Goal: Task Accomplishment & Management: Use online tool/utility

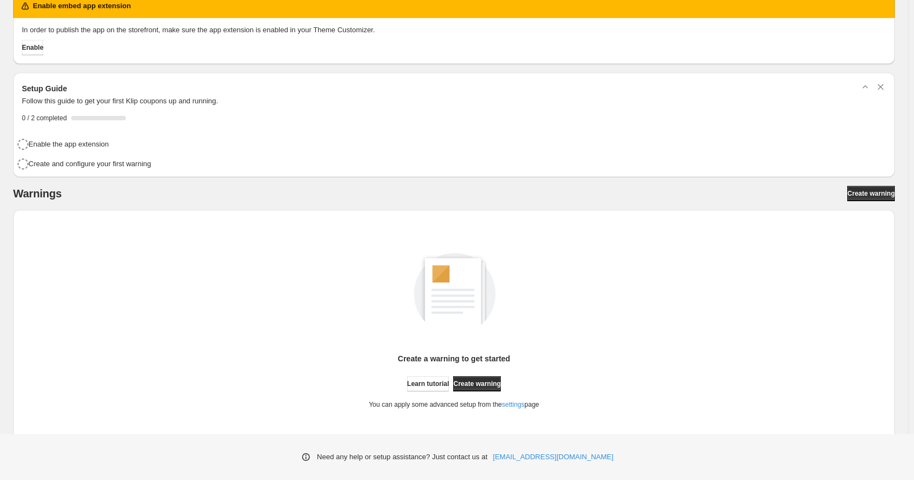
scroll to position [40, 0]
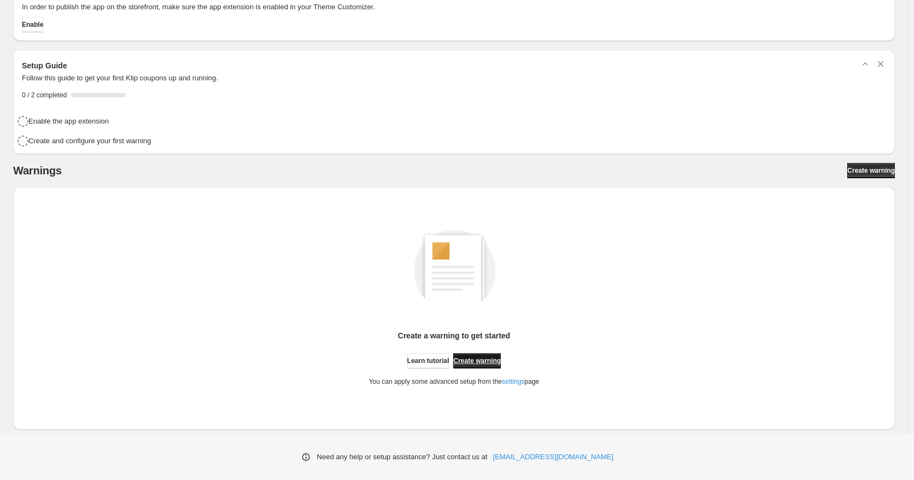
click at [501, 362] on span "Create warning" at bounding box center [477, 361] width 48 height 9
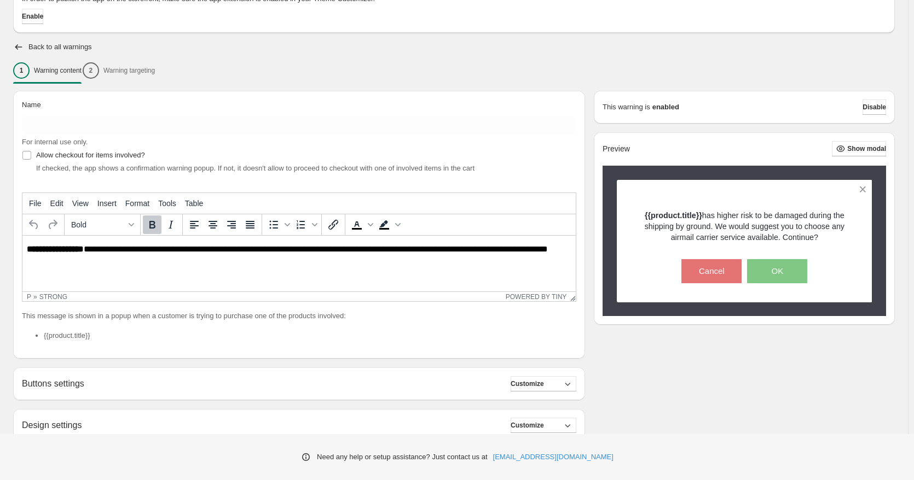
scroll to position [91, 0]
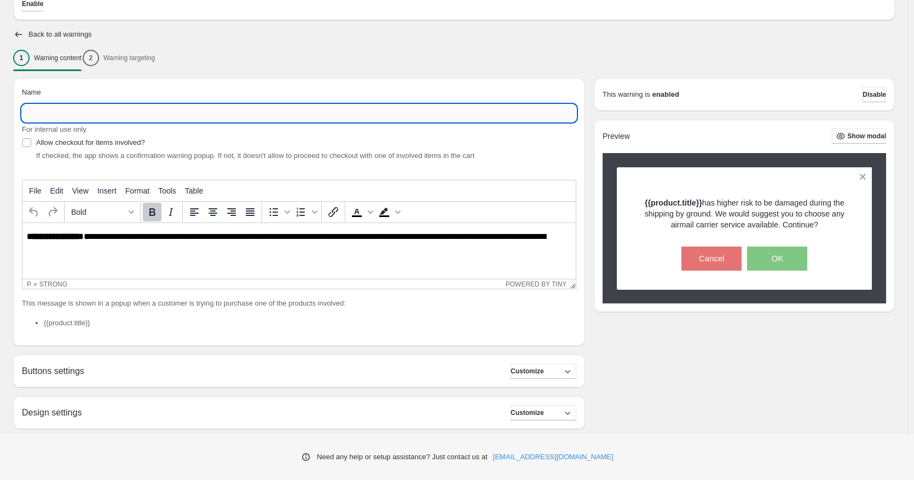
click at [65, 110] on input "Name" at bounding box center [299, 114] width 554 height 18
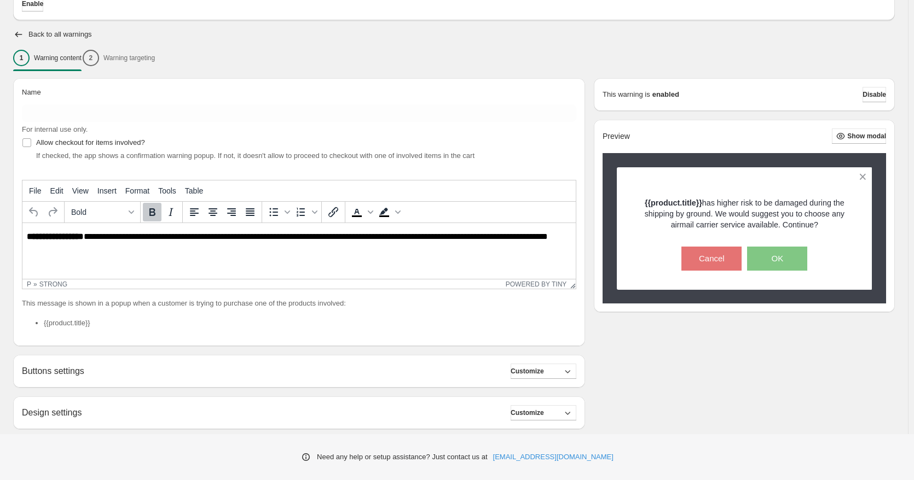
click at [107, 257] on html "**********" at bounding box center [298, 241] width 553 height 37
drag, startPoint x: 121, startPoint y: 247, endPoint x: 26, endPoint y: 215, distance: 100.0
click at [26, 223] on html "**********" at bounding box center [298, 241] width 553 height 37
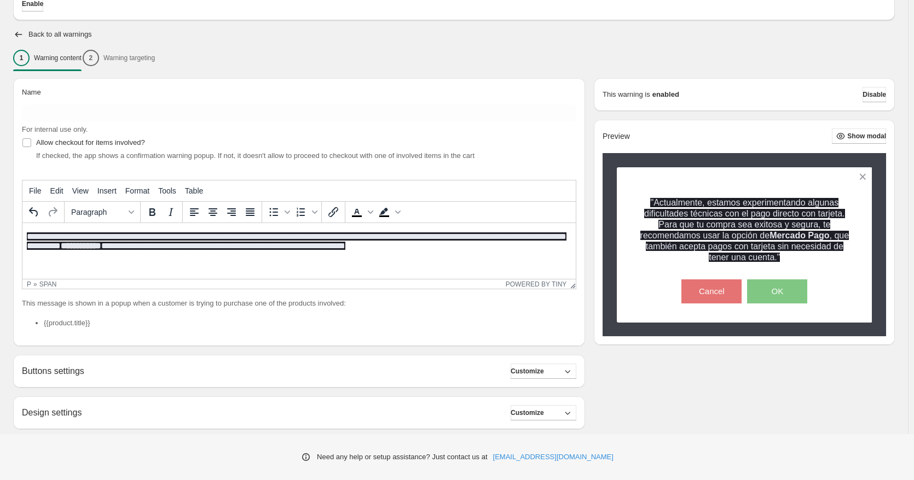
click at [141, 261] on html "**********" at bounding box center [298, 242] width 553 height 38
click at [483, 253] on html "**********" at bounding box center [298, 242] width 553 height 38
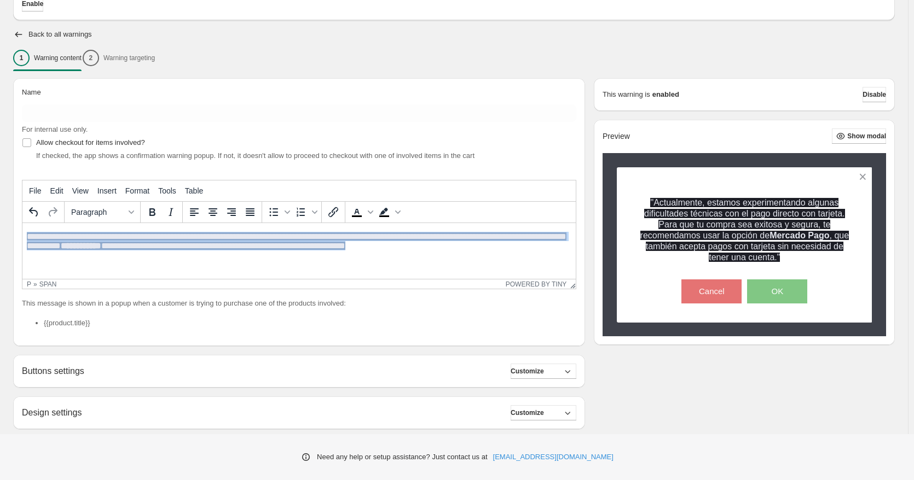
drag, startPoint x: 455, startPoint y: 248, endPoint x: -30, endPoint y: 196, distance: 487.5
click at [22, 223] on html "**********" at bounding box center [298, 242] width 553 height 38
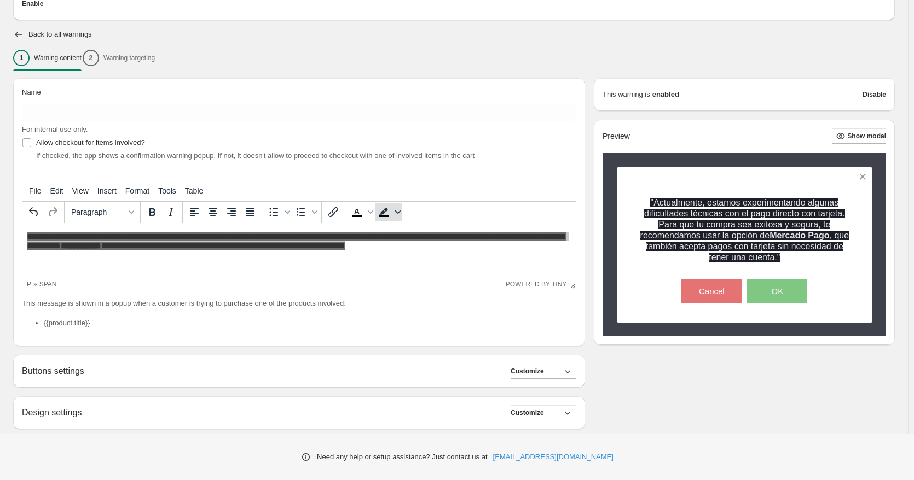
click at [400, 212] on icon "Background color" at bounding box center [397, 212] width 5 height 3
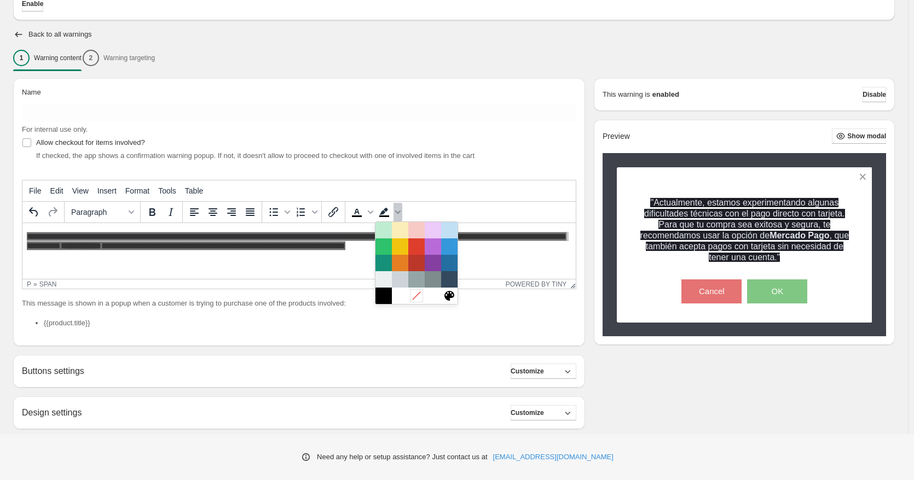
click at [415, 295] on icon at bounding box center [416, 296] width 10 height 10
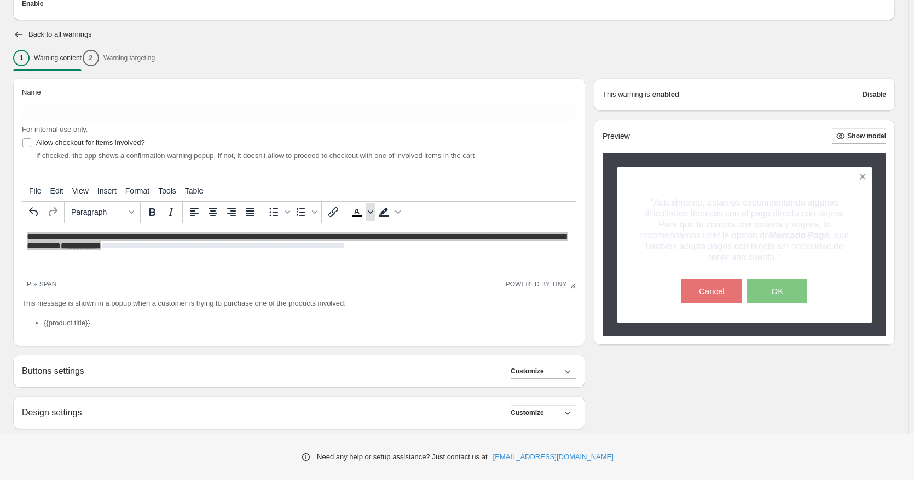
click at [370, 216] on span "Text color" at bounding box center [370, 212] width 9 height 19
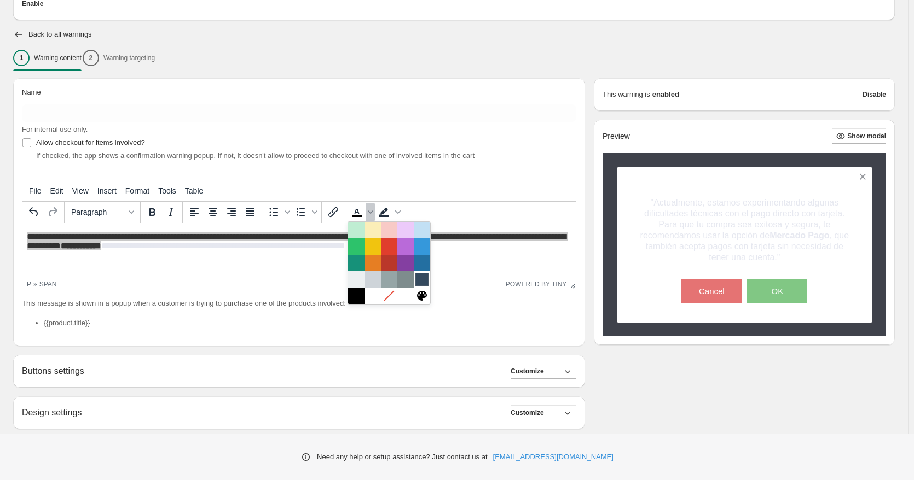
click at [426, 284] on div at bounding box center [421, 279] width 13 height 13
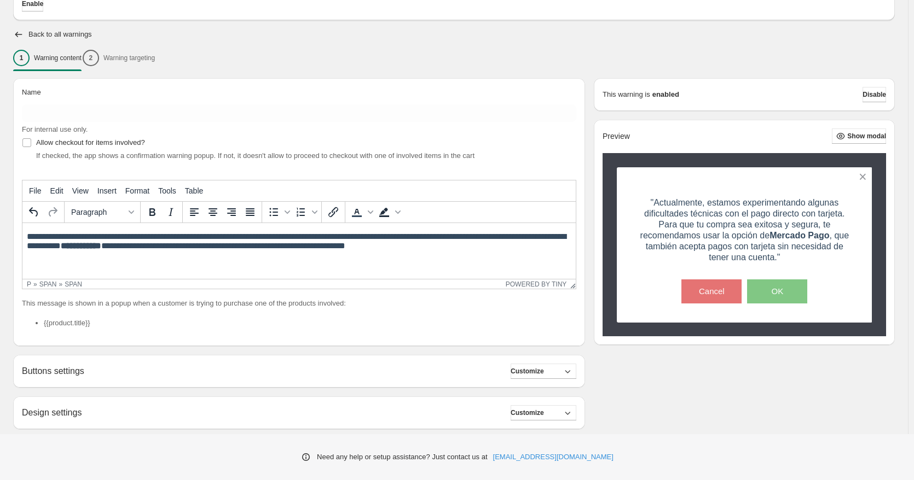
click at [492, 262] on html "**********" at bounding box center [298, 242] width 553 height 38
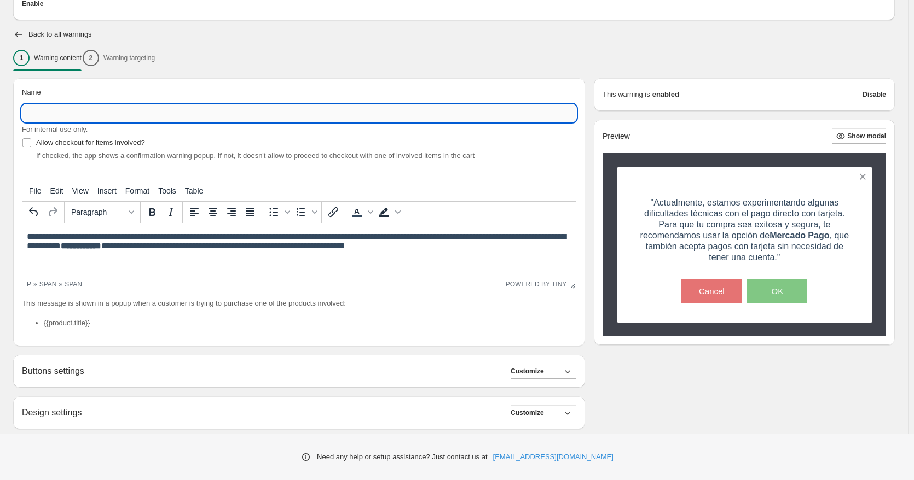
click at [88, 111] on input "Name" at bounding box center [299, 114] width 554 height 18
click at [30, 113] on input "**********" at bounding box center [299, 114] width 554 height 18
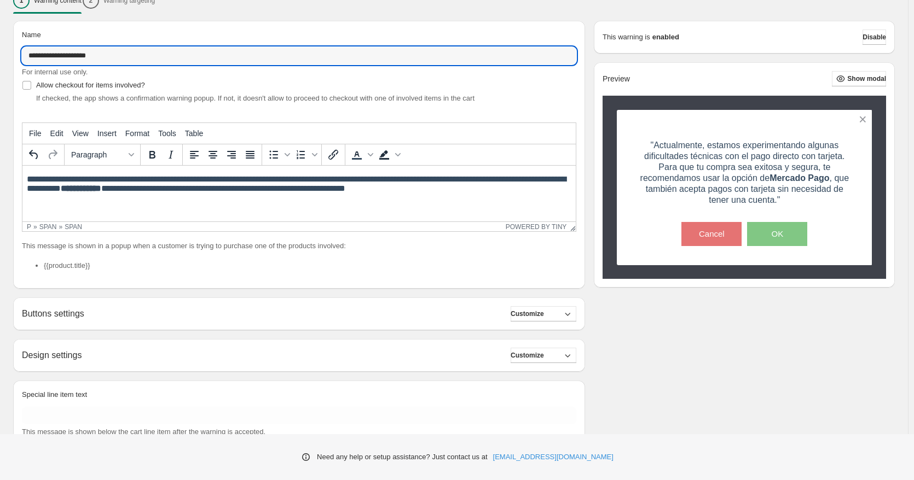
scroll to position [182, 0]
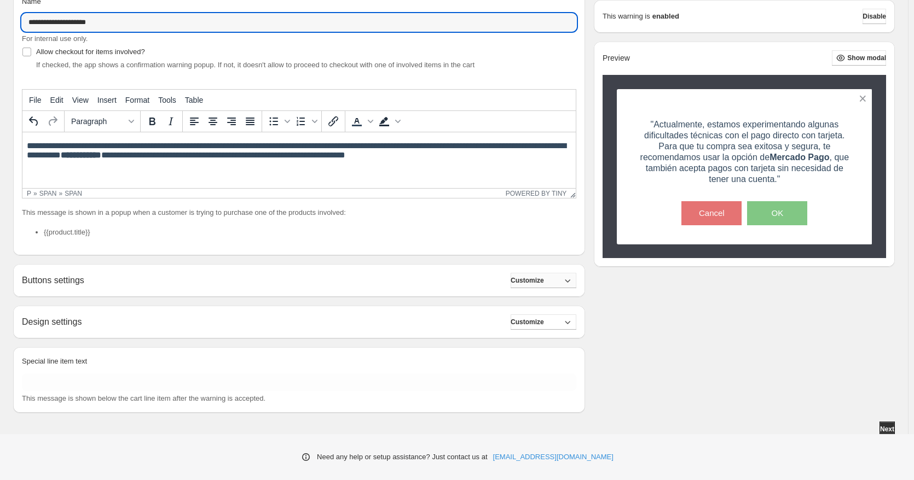
type input "**********"
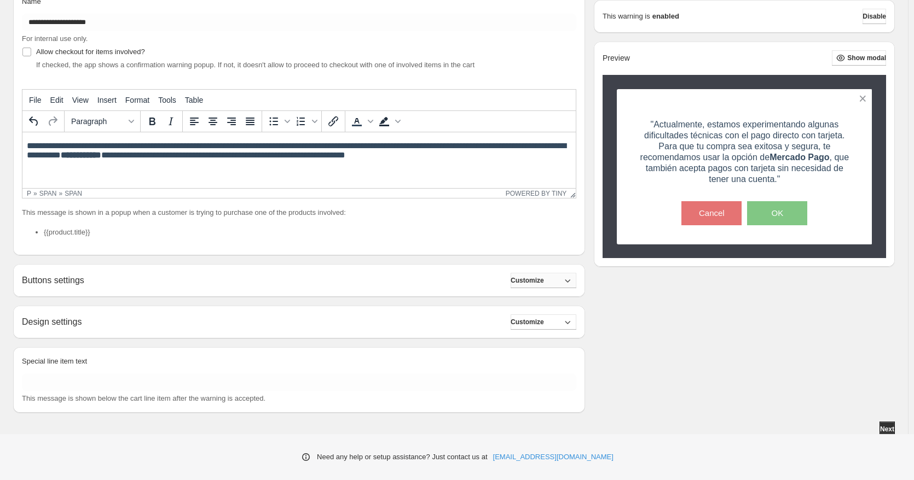
click at [560, 280] on button "Customize" at bounding box center [543, 280] width 66 height 15
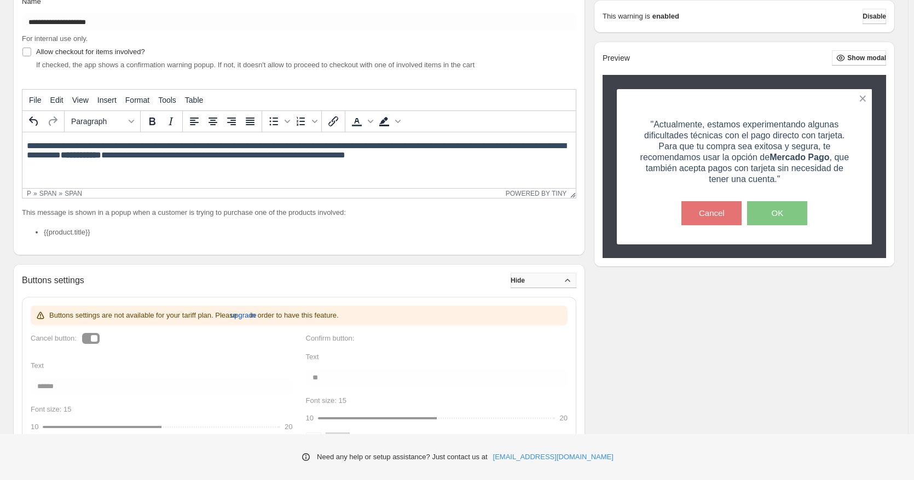
click at [560, 280] on button "Hide" at bounding box center [543, 280] width 66 height 15
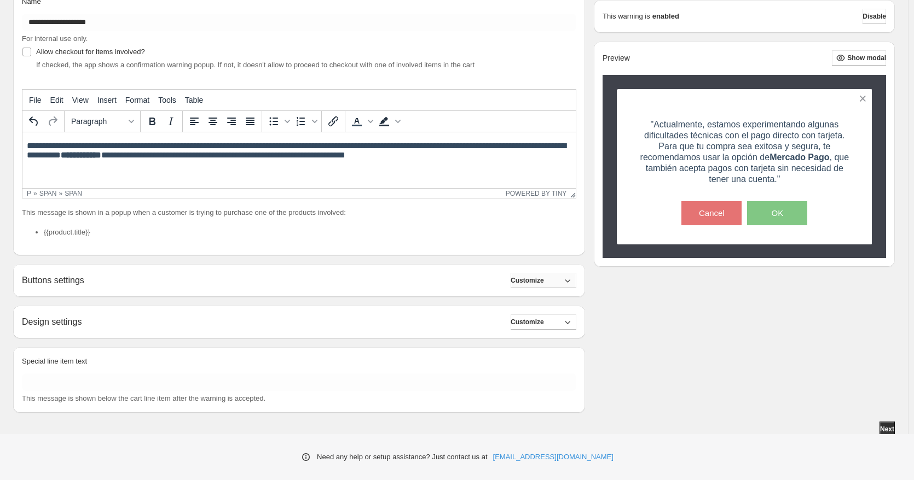
click at [560, 280] on button "Customize" at bounding box center [543, 280] width 66 height 15
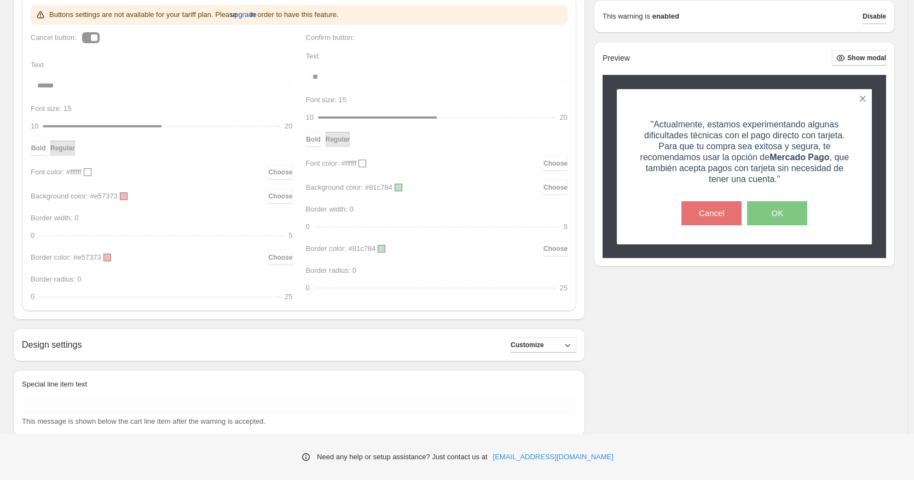
scroll to position [509, 0]
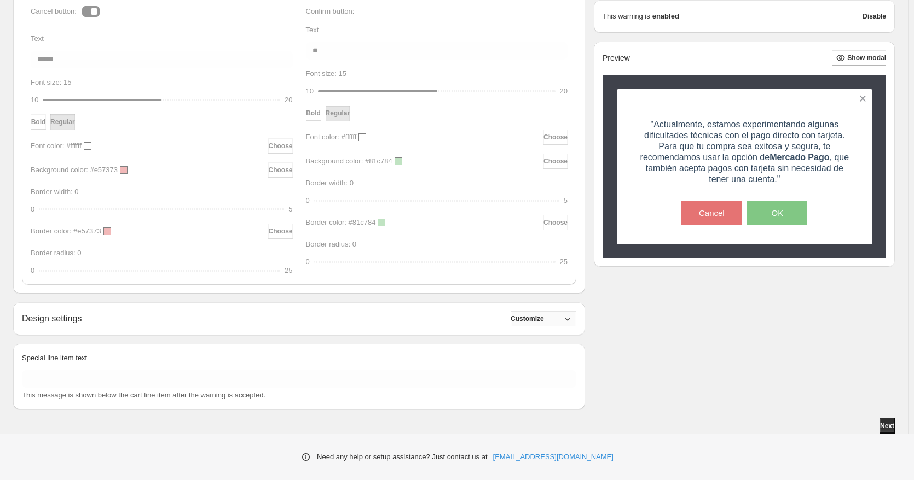
click at [555, 318] on button "Customize" at bounding box center [543, 318] width 66 height 15
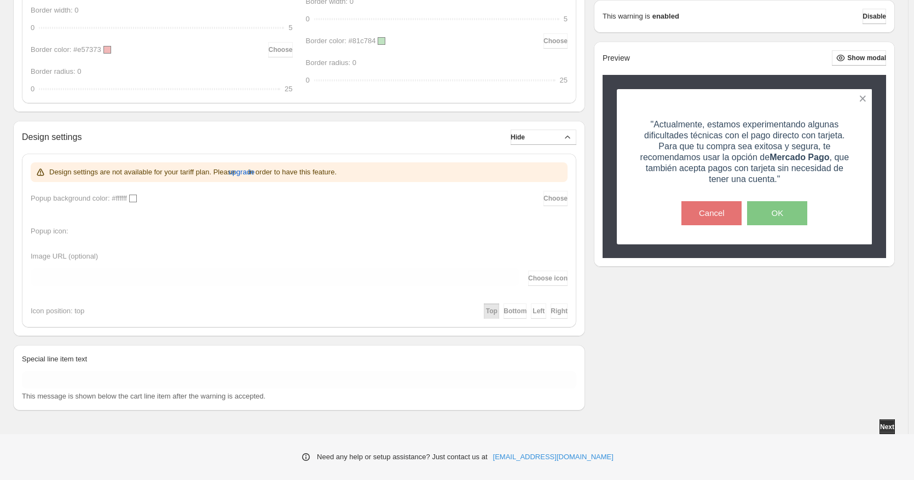
scroll to position [692, 0]
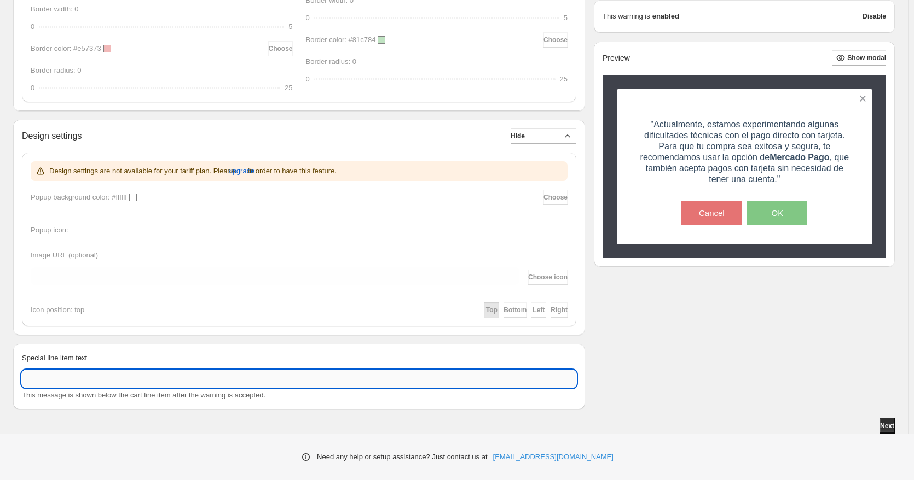
click at [177, 372] on input "Special line item text" at bounding box center [299, 379] width 554 height 18
type input "*****"
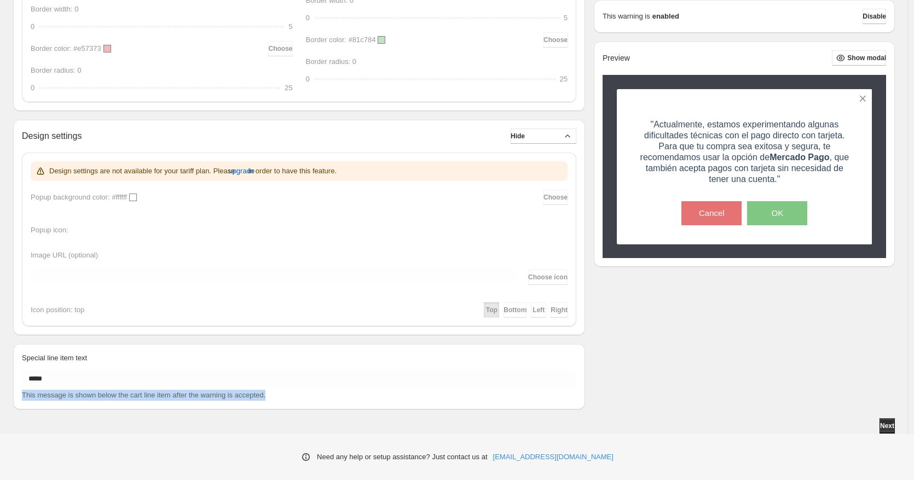
drag, startPoint x: 266, startPoint y: 397, endPoint x: 18, endPoint y: 402, distance: 247.9
click at [18, 402] on div "Special line item text ***** This message is shown below the cart line item aft…" at bounding box center [299, 377] width 572 height 66
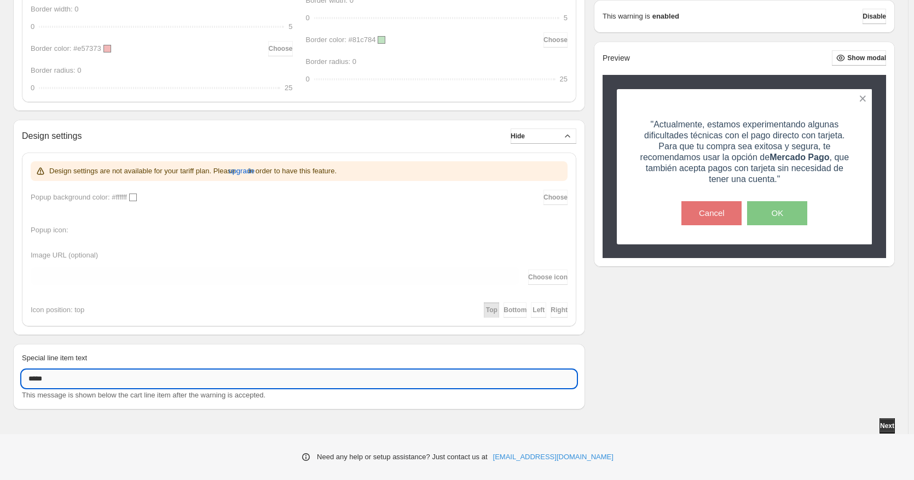
click at [79, 384] on input "*****" at bounding box center [299, 379] width 554 height 18
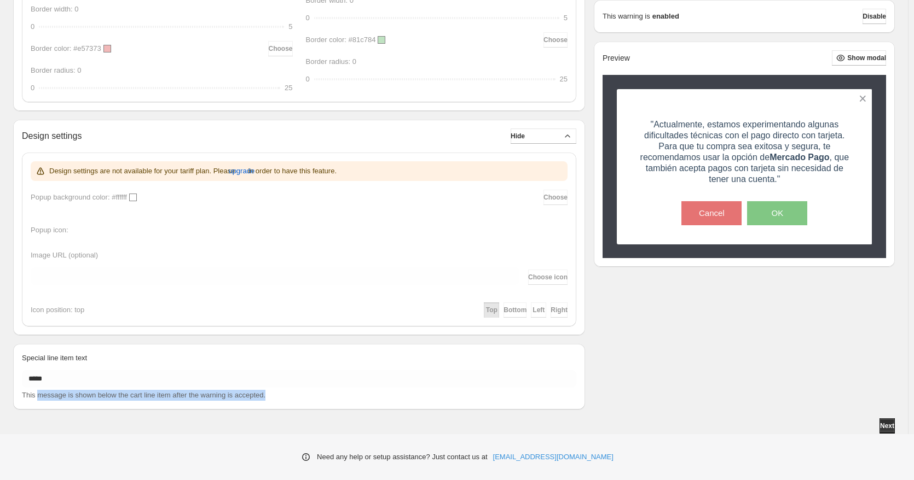
drag, startPoint x: 270, startPoint y: 398, endPoint x: 39, endPoint y: 403, distance: 231.0
click at [39, 403] on div "Special line item text ***** This message is shown below the cart line item aft…" at bounding box center [299, 377] width 572 height 66
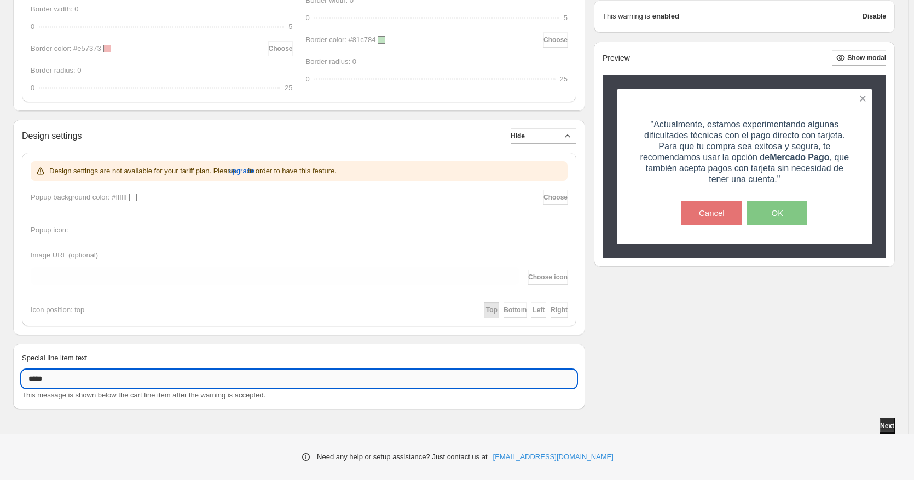
drag, startPoint x: 64, startPoint y: 380, endPoint x: 25, endPoint y: 378, distance: 39.4
click at [25, 378] on input "*****" at bounding box center [299, 379] width 554 height 18
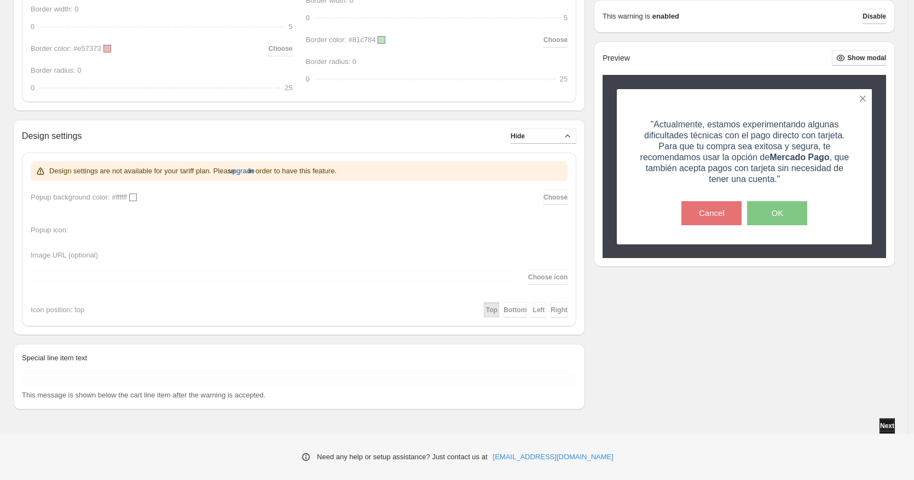
click at [887, 426] on span "Next" at bounding box center [887, 426] width 14 height 9
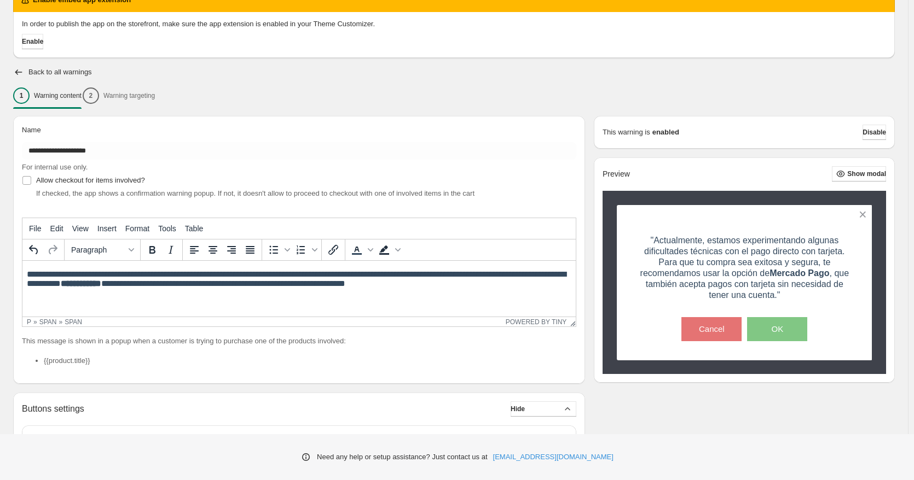
scroll to position [36, 0]
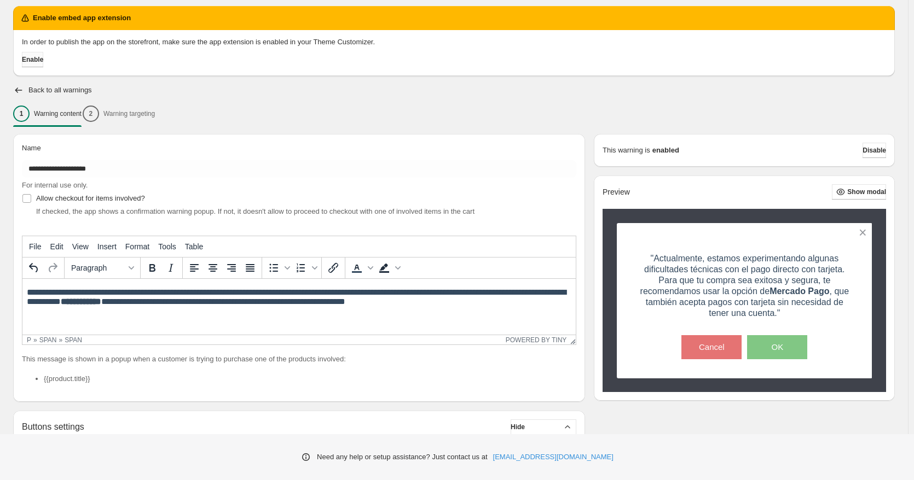
click at [42, 63] on span "Enable" at bounding box center [32, 59] width 21 height 9
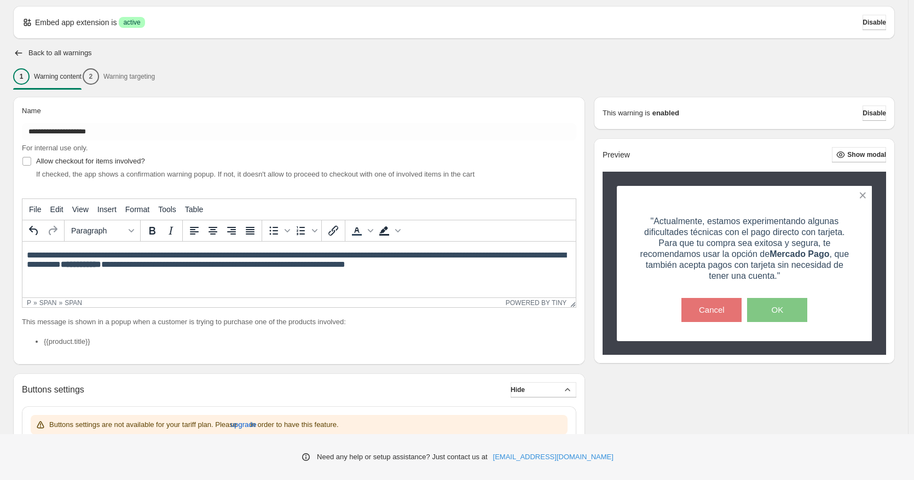
click at [132, 22] on span "active" at bounding box center [131, 22] width 17 height 9
click at [885, 19] on button "Disable" at bounding box center [874, 22] width 24 height 15
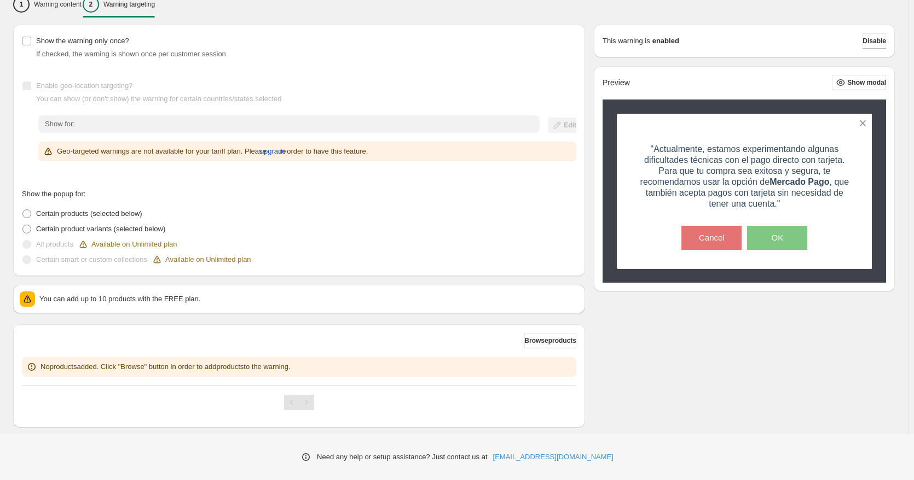
scroll to position [126, 0]
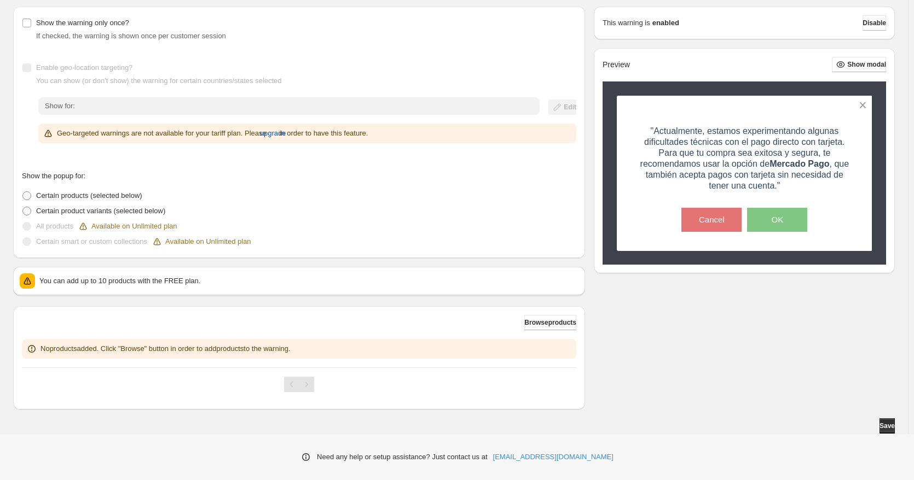
click at [313, 387] on div "Pagination" at bounding box center [306, 384] width 15 height 15
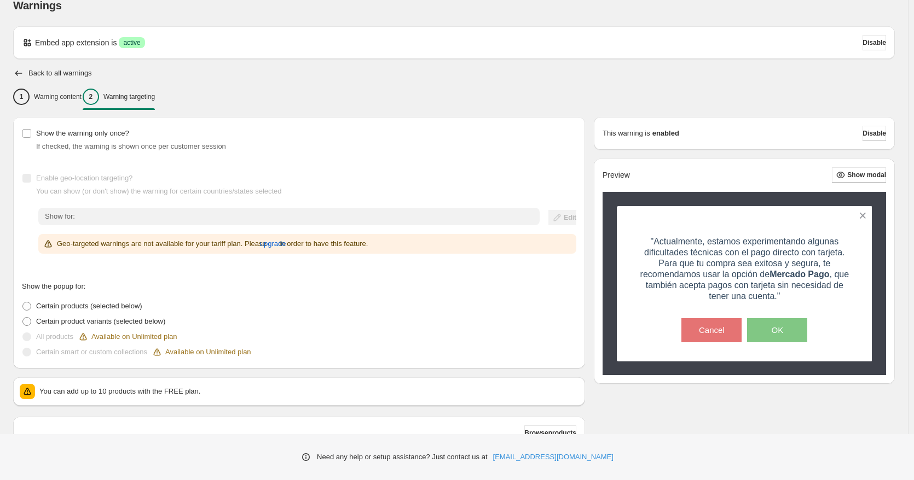
scroll to position [0, 0]
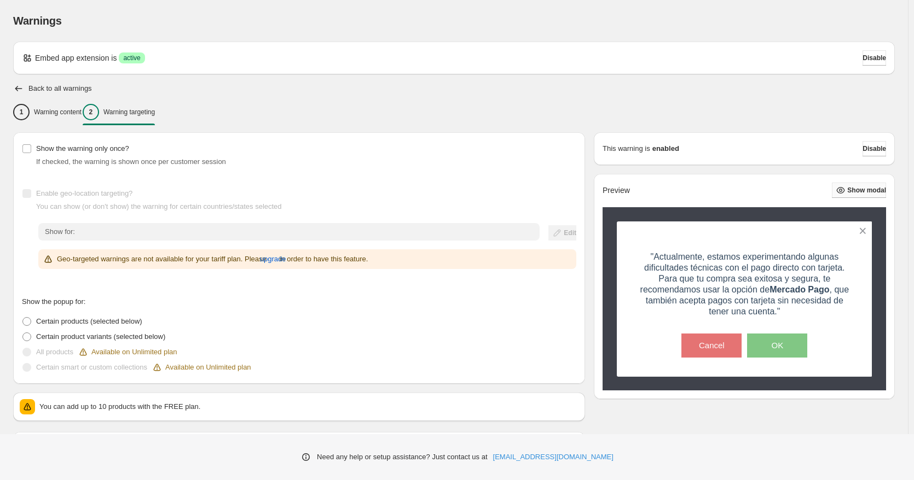
click at [875, 190] on span "Show modal" at bounding box center [866, 190] width 39 height 9
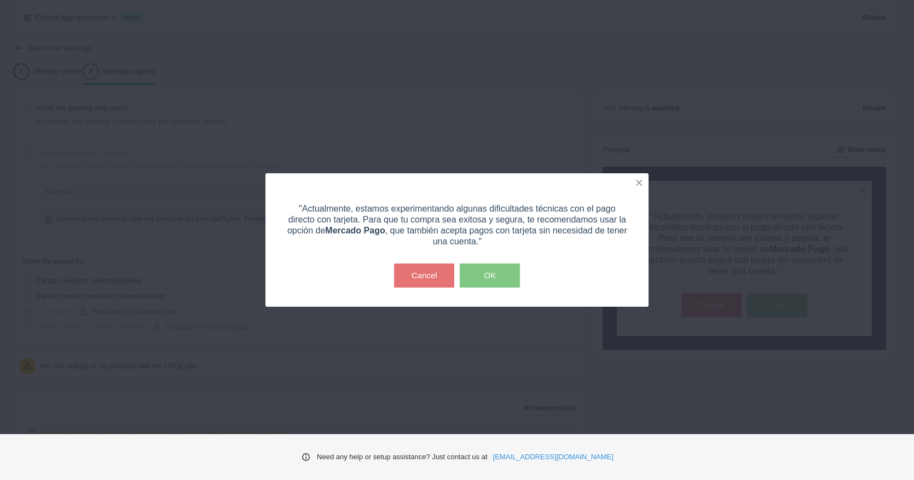
scroll to position [73, 0]
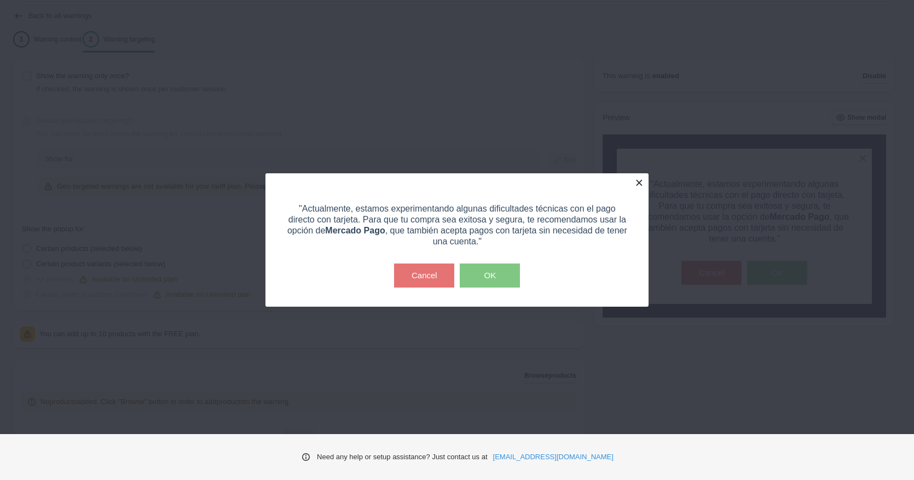
click at [642, 190] on button at bounding box center [638, 182] width 19 height 19
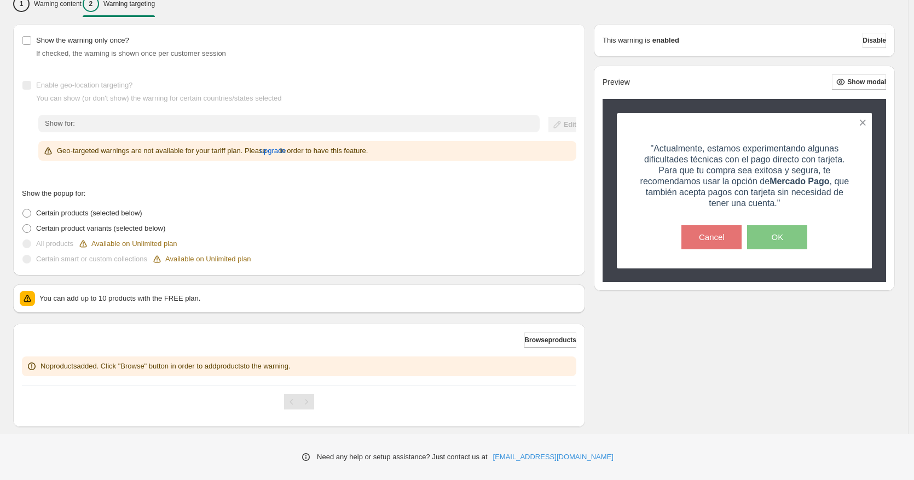
scroll to position [109, 0]
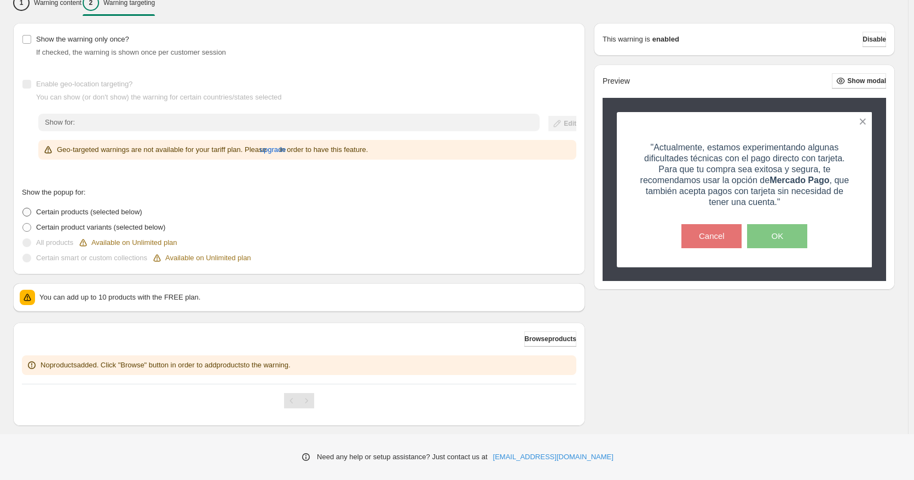
click at [129, 214] on span "Certain products (selected below)" at bounding box center [89, 212] width 106 height 8
click at [35, 235] on label "Certain product variants (selected below)" at bounding box center [93, 227] width 143 height 15
click at [31, 215] on span at bounding box center [27, 212] width 10 height 10
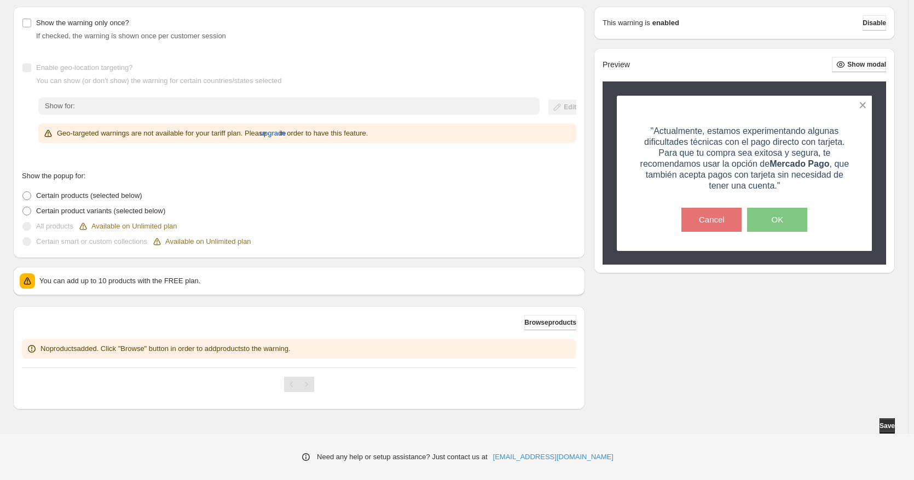
click at [299, 384] on div "Pagination" at bounding box center [291, 384] width 15 height 15
click at [545, 326] on span "Browse products" at bounding box center [550, 322] width 52 height 9
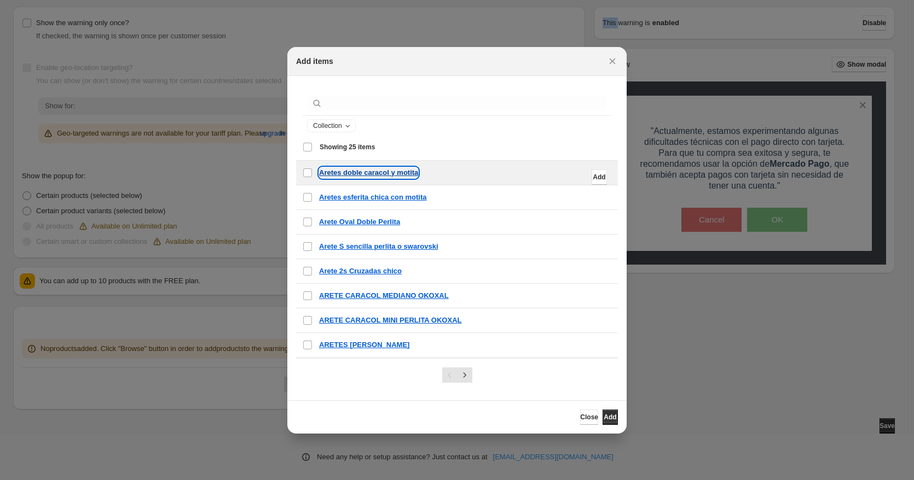
click at [330, 177] on p "Aretes doble caracol y motita" at bounding box center [368, 172] width 99 height 11
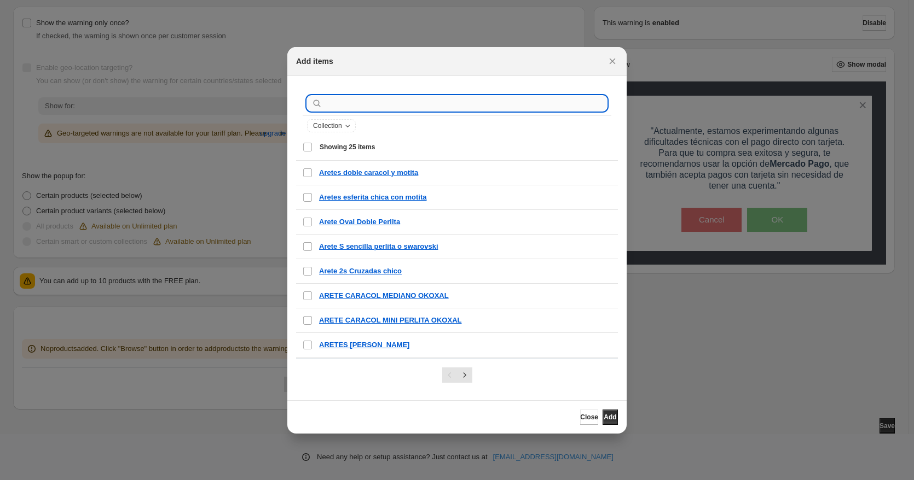
click at [352, 107] on input ":r2b:" at bounding box center [465, 103] width 282 height 15
click at [340, 123] on span "Collection" at bounding box center [327, 125] width 29 height 9
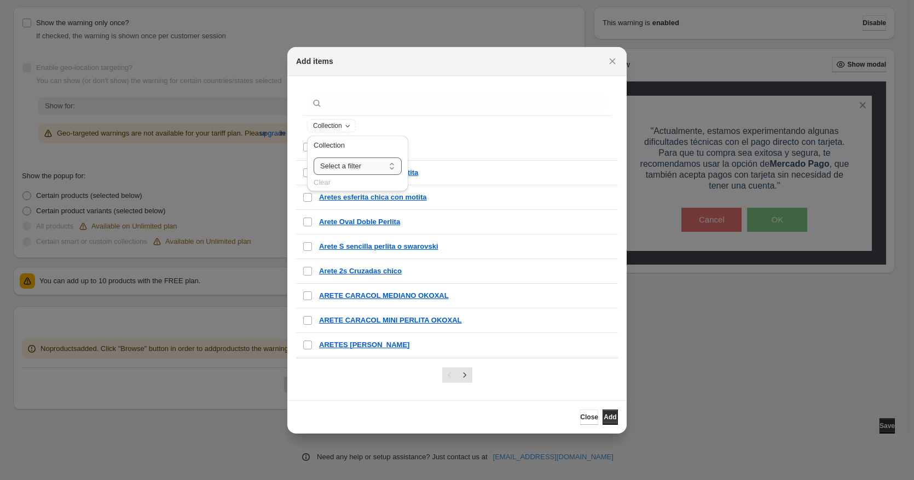
click at [346, 170] on select "**********" at bounding box center [358, 167] width 88 height 18
select select "**********"
click at [314, 158] on select "**********" at bounding box center [358, 167] width 88 height 18
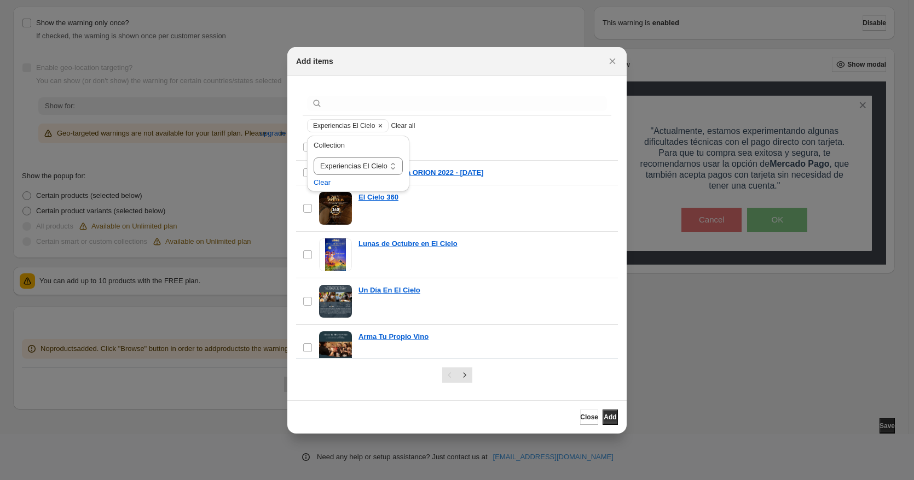
click at [537, 127] on div "Experiencias El Cielo Clear all" at bounding box center [457, 125] width 300 height 13
click at [445, 127] on div "Experiencias El Cielo Clear all" at bounding box center [457, 125] width 300 height 13
click at [304, 145] on div "**********" at bounding box center [358, 166] width 111 height 67
click at [306, 146] on div "**********" at bounding box center [358, 166] width 111 height 67
click at [321, 184] on span "Clear" at bounding box center [322, 182] width 17 height 11
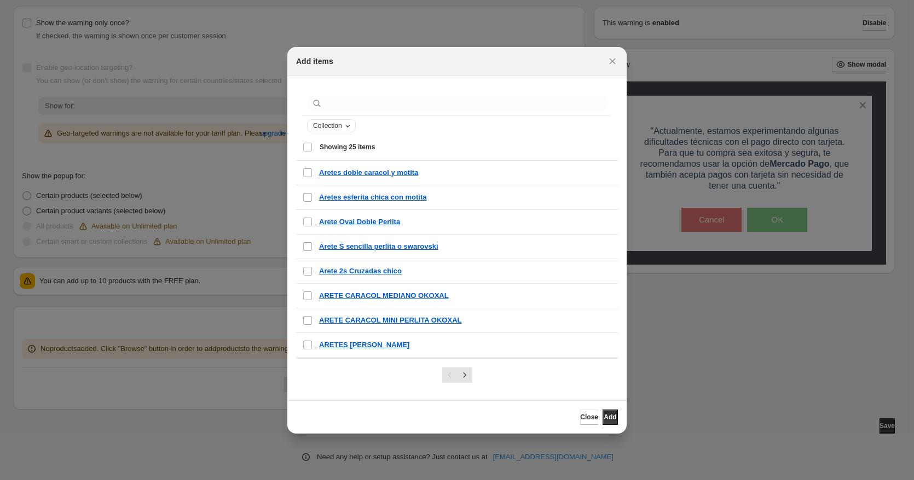
click at [339, 124] on span "Collection" at bounding box center [327, 125] width 29 height 9
click at [332, 171] on select "**********" at bounding box center [358, 167] width 88 height 18
select select "**********"
click at [314, 158] on select "**********" at bounding box center [358, 167] width 88 height 18
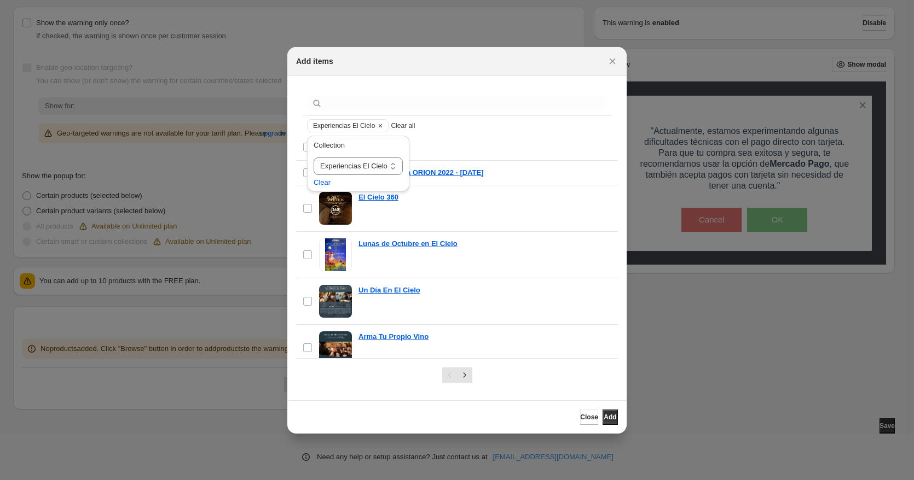
click at [472, 141] on div "Select all 25 items Showing 25 items" at bounding box center [457, 147] width 309 height 26
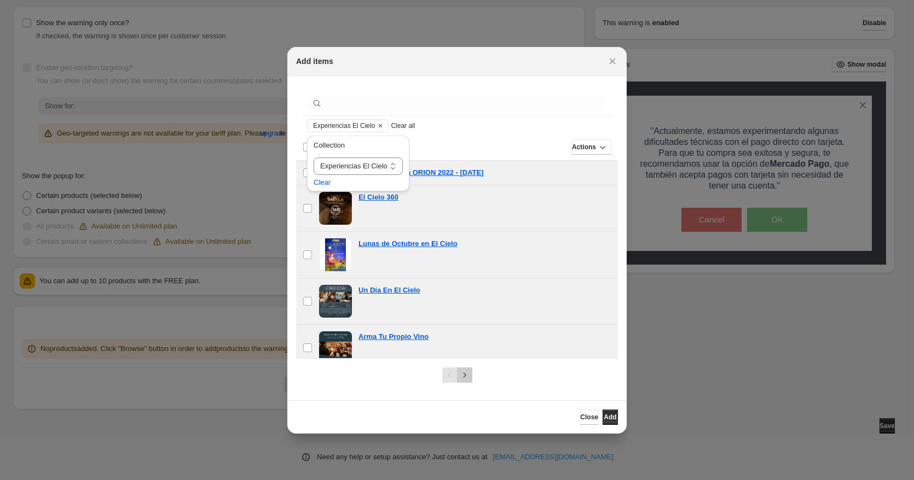
click at [467, 377] on icon "Next" at bounding box center [464, 375] width 11 height 11
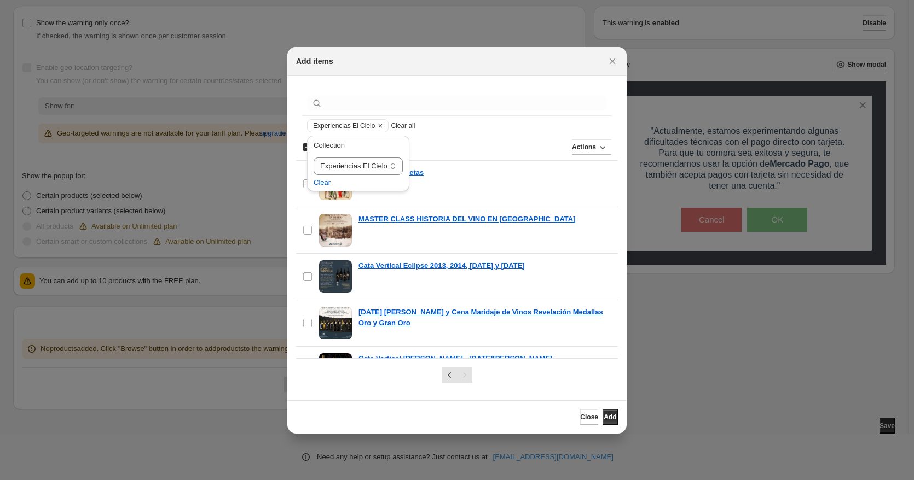
click at [521, 148] on div "Actions" at bounding box center [487, 147] width 247 height 15
click at [477, 127] on div "Experiencias El Cielo Clear all" at bounding box center [457, 125] width 300 height 13
click at [578, 149] on span "Actions" at bounding box center [584, 147] width 24 height 9
click at [583, 166] on span "Add" at bounding box center [576, 170] width 13 height 8
click at [294, 181] on section "Experiencias El Cielo Clear all Showing 16 items Select all 16 items Showing 16…" at bounding box center [456, 238] width 339 height 324
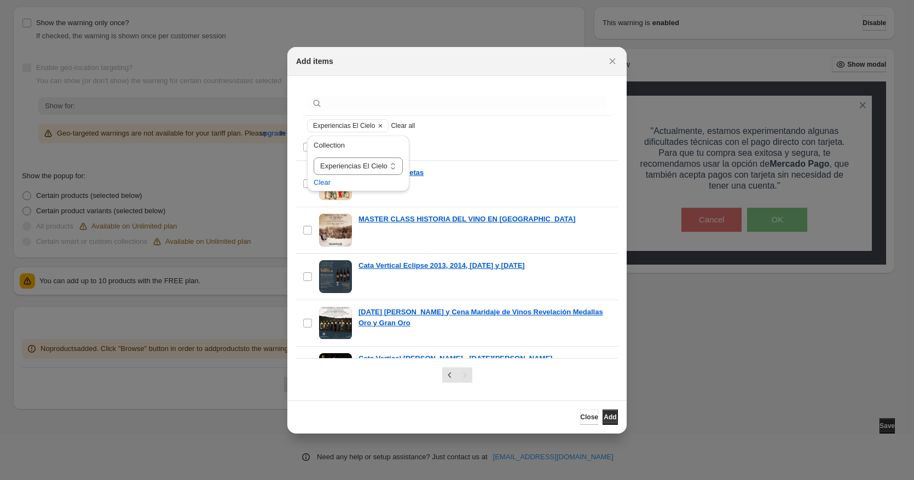
click at [305, 149] on div "**********" at bounding box center [358, 166] width 111 height 67
click at [299, 148] on div "Showing 16 items Select all 16 items Showing 16 items Select Select all 16 item…" at bounding box center [457, 147] width 322 height 26
click at [454, 146] on span "Showing 16 items" at bounding box center [466, 147] width 292 height 10
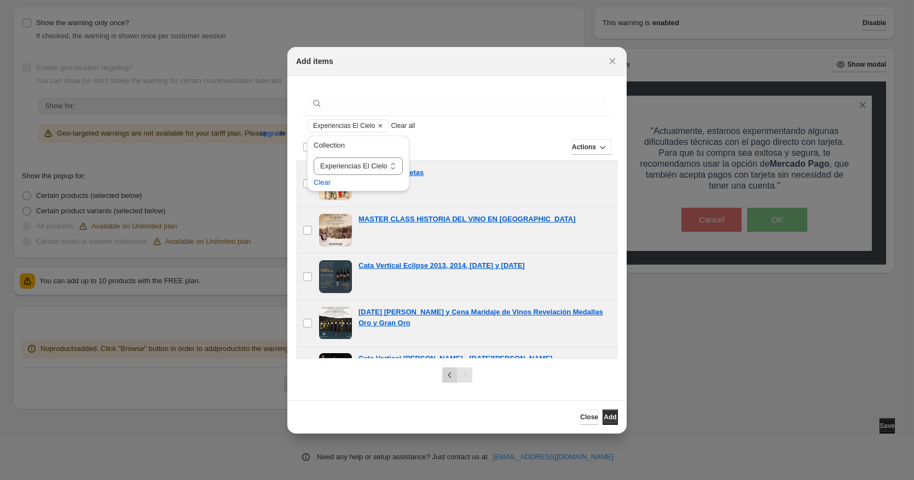
click at [445, 373] on icon "Previous" at bounding box center [449, 375] width 11 height 11
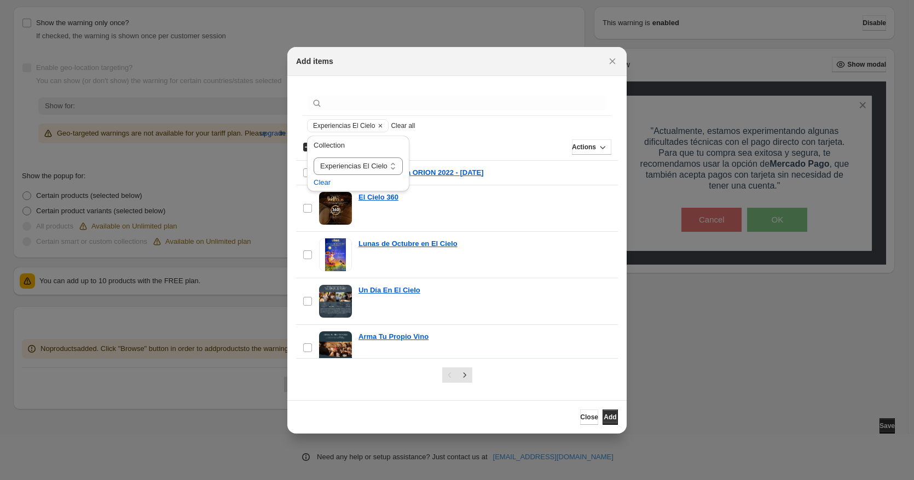
click at [490, 147] on div "Actions" at bounding box center [487, 147] width 247 height 15
click at [292, 148] on section "Experiencias El Cielo Clear all Showing 25 items Select all 25 items Showing 25…" at bounding box center [456, 238] width 339 height 324
click at [300, 173] on label "checkbox" at bounding box center [307, 173] width 23 height 24
click at [298, 149] on div "Showing 25 items Select all 25 items Showing 25 items Select Select all 25 item…" at bounding box center [457, 147] width 322 height 26
click at [303, 148] on div "**********" at bounding box center [358, 166] width 111 height 67
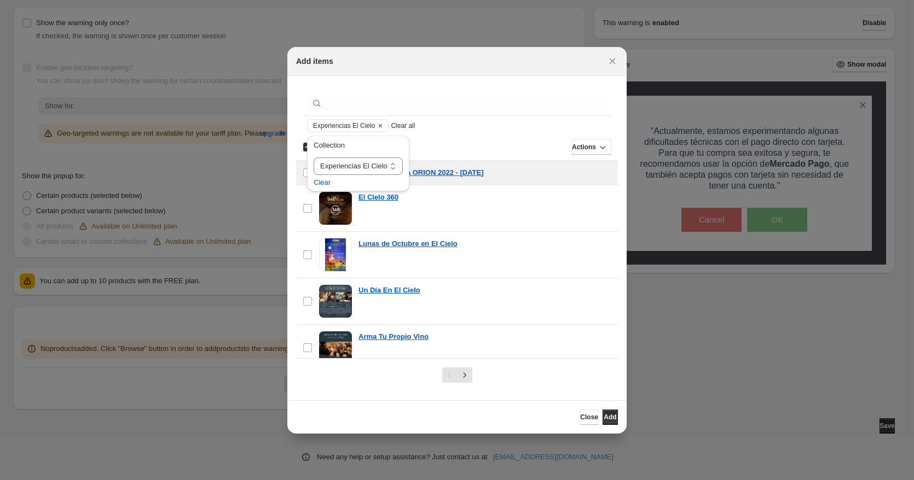
click at [306, 146] on div "**********" at bounding box center [358, 166] width 111 height 67
click at [305, 146] on div "**********" at bounding box center [358, 166] width 111 height 67
click at [301, 146] on div "Showing 25 items Select all 25 items Showing 25 items Select Select all 25 item…" at bounding box center [457, 147] width 322 height 26
click at [447, 143] on div "Actions" at bounding box center [487, 147] width 247 height 15
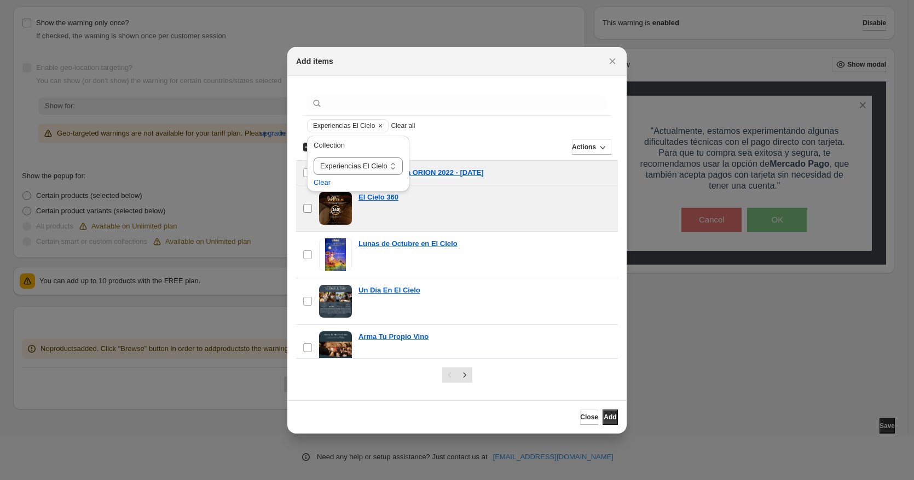
click at [313, 210] on label "checkbox" at bounding box center [307, 208] width 23 height 46
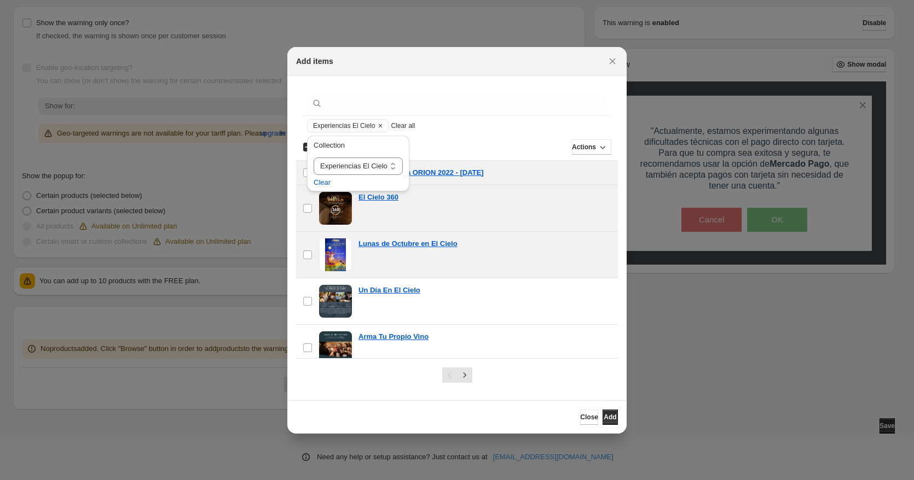
click at [498, 261] on div "Lunas de Octubre en El Cielo" at bounding box center [484, 255] width 253 height 33
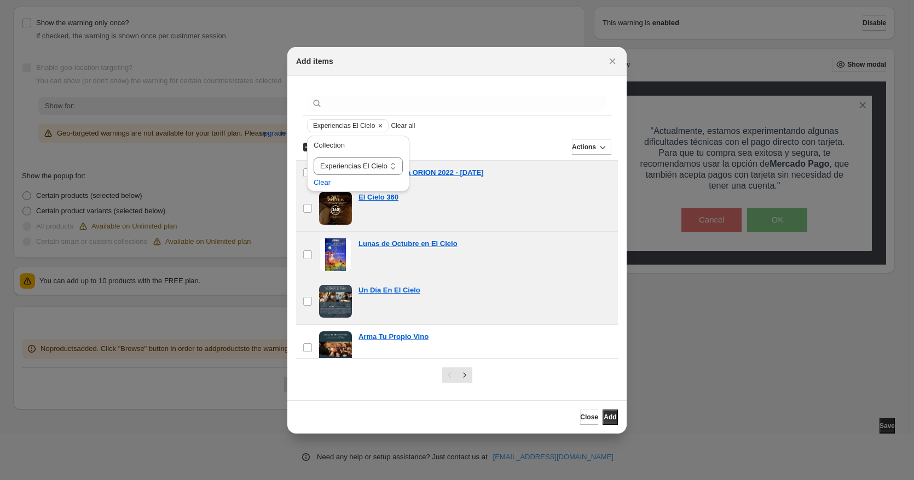
click at [497, 290] on div "Un Día En El Cielo" at bounding box center [484, 290] width 253 height 11
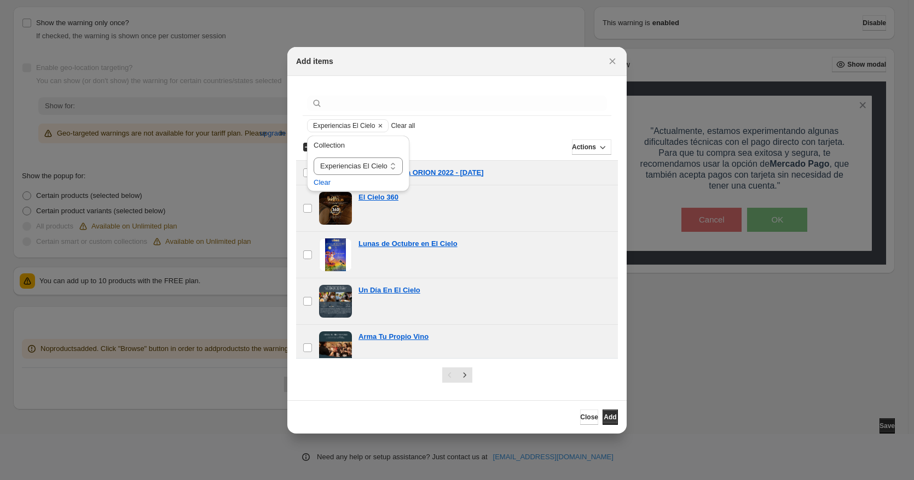
click at [502, 330] on div "checkbox Arma Tu Propio Vino" at bounding box center [457, 348] width 322 height 46
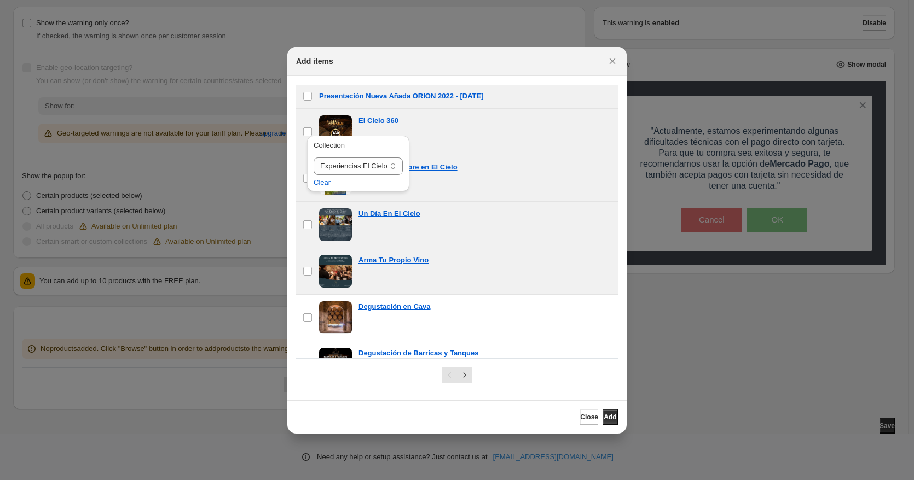
scroll to position [91, 0]
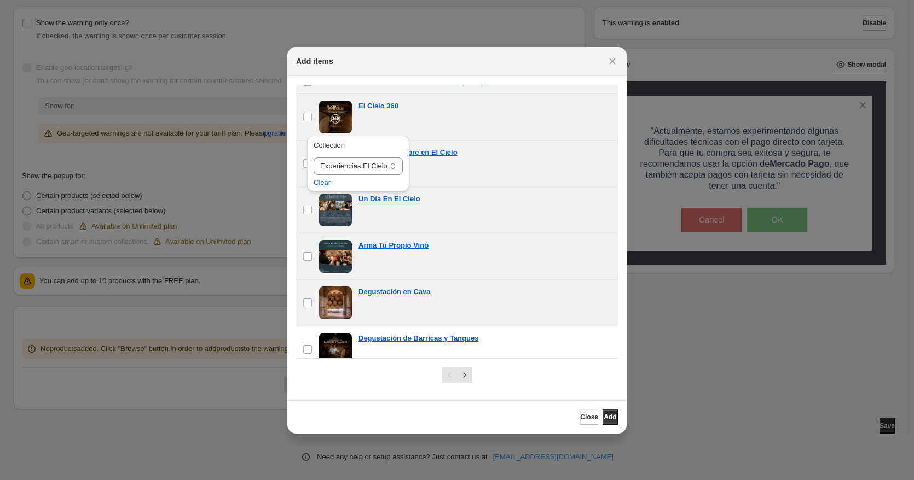
click at [496, 298] on div "Degustación en Cava" at bounding box center [484, 303] width 253 height 33
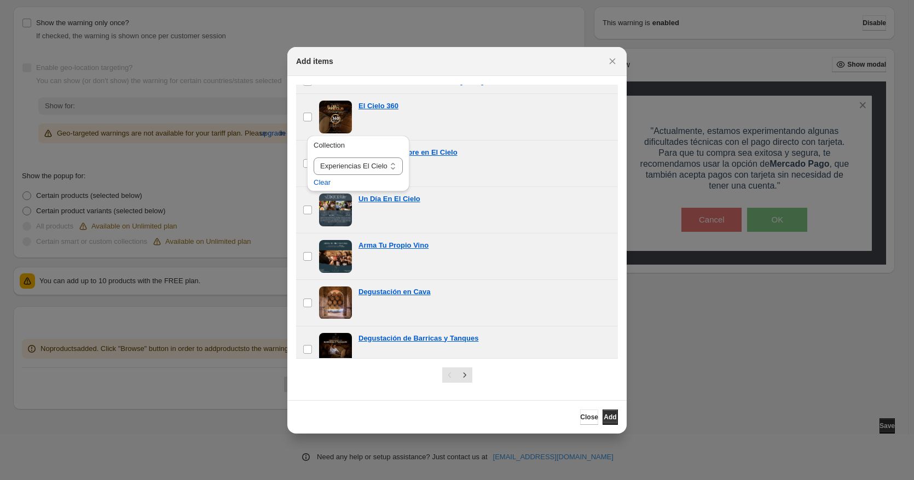
click at [490, 333] on div "Degustación de Barricas y Tanques" at bounding box center [484, 338] width 253 height 11
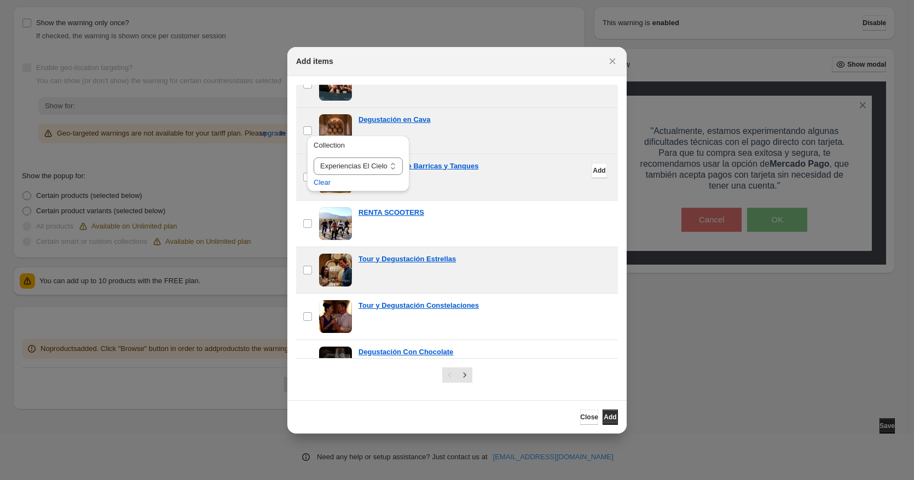
scroll to position [274, 0]
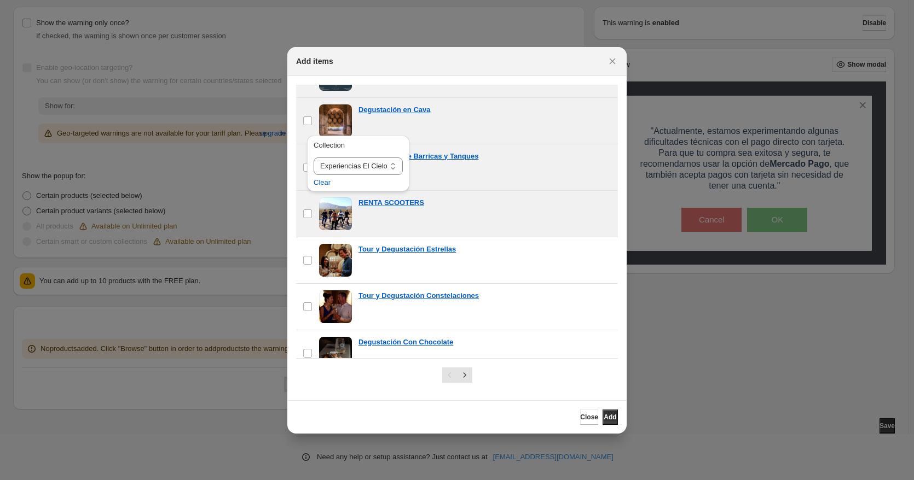
click at [494, 218] on div "RENTA SCOOTERS" at bounding box center [484, 214] width 253 height 33
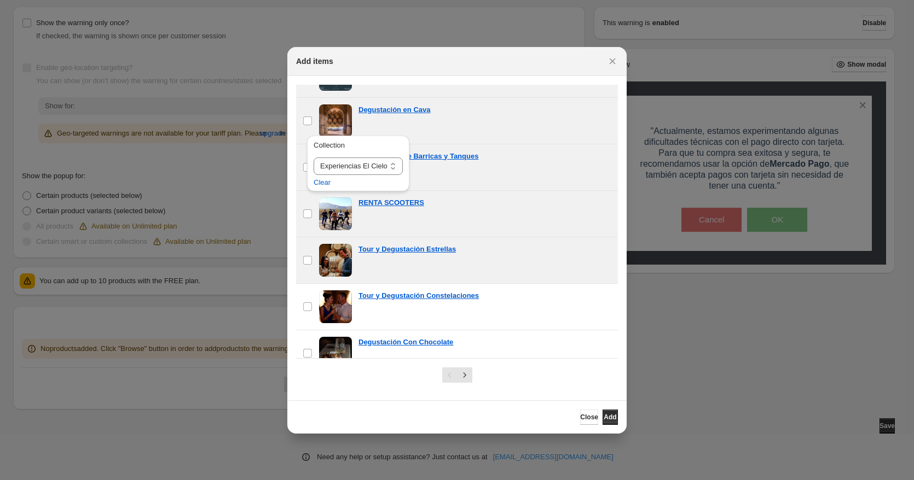
click at [490, 259] on div "Tour y Degustación Estrellas" at bounding box center [484, 260] width 253 height 33
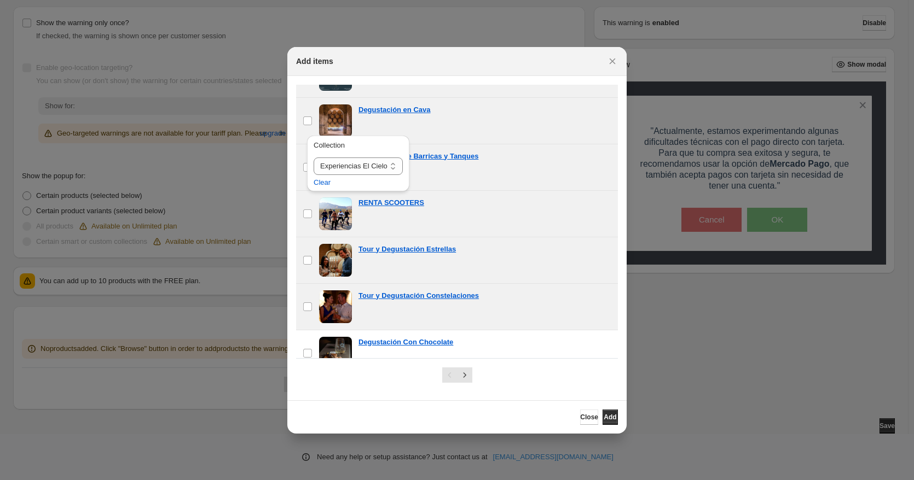
click at [487, 305] on div "Tour y Degustación Constelaciones" at bounding box center [484, 307] width 253 height 33
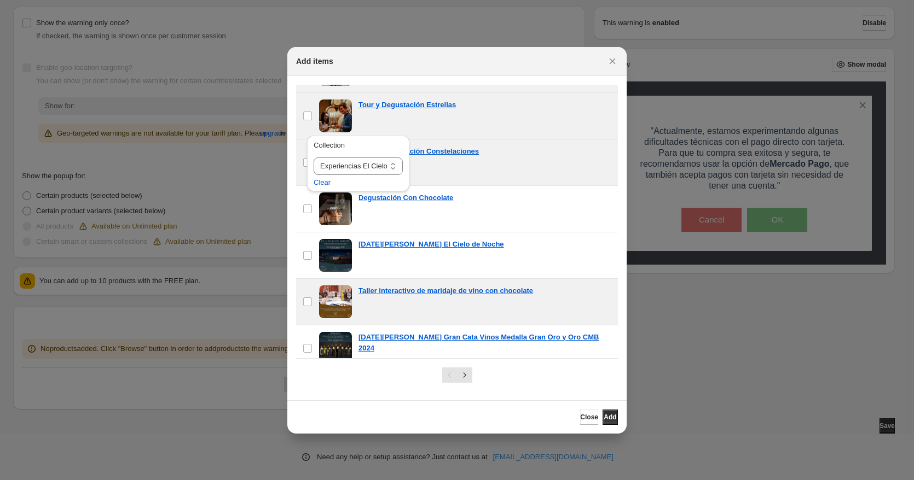
scroll to position [420, 0]
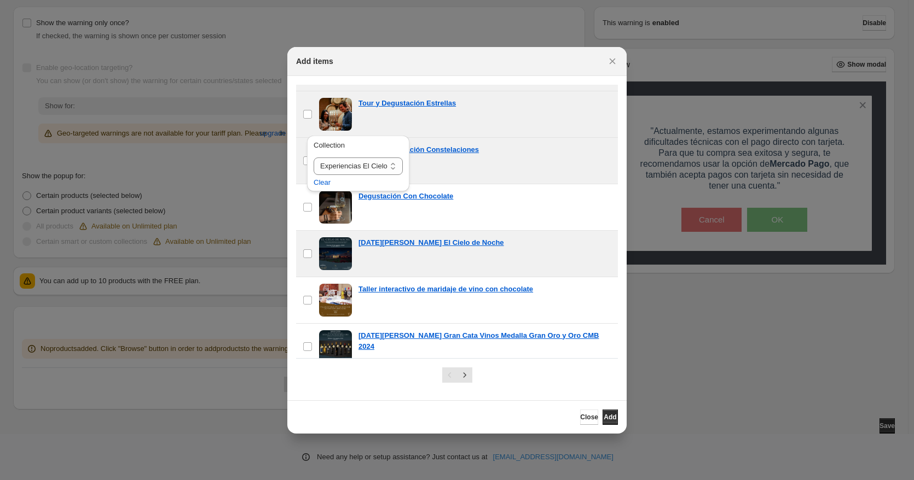
click at [497, 231] on div "checkbox [DATE][PERSON_NAME] El Cielo de Noche" at bounding box center [457, 254] width 322 height 46
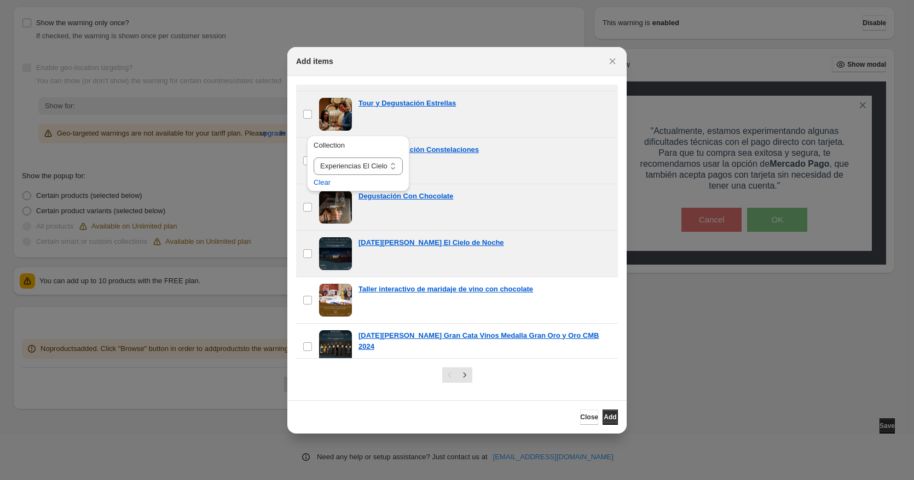
click at [506, 212] on div "Degustación Con Chocolate" at bounding box center [484, 207] width 253 height 33
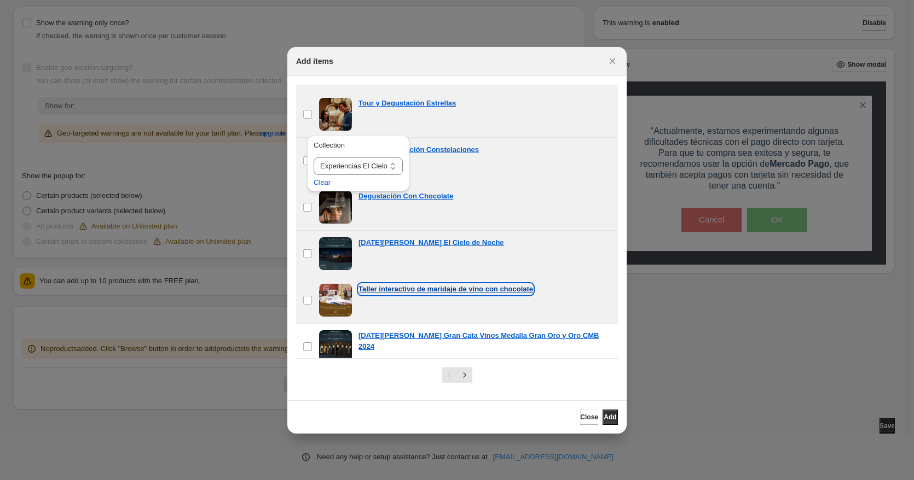
click at [514, 293] on p "Taller interactivo de maridaje de vino con chocolate" at bounding box center [445, 289] width 175 height 11
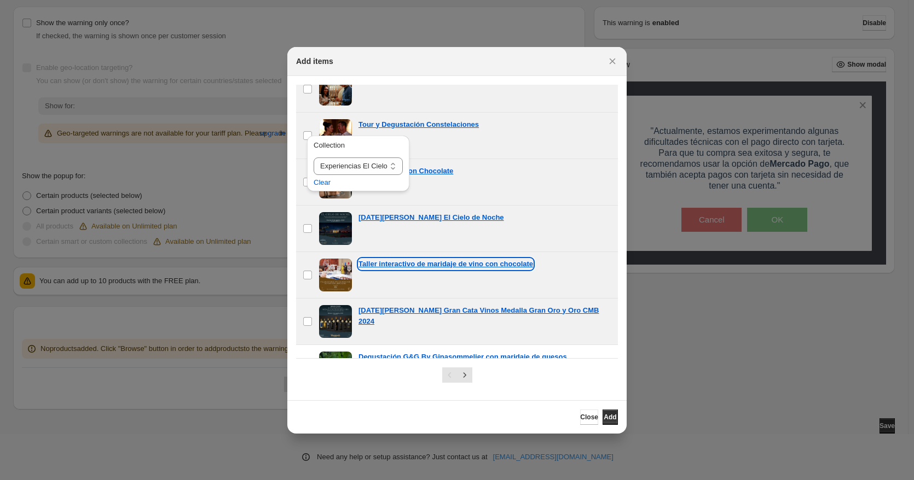
scroll to position [474, 0]
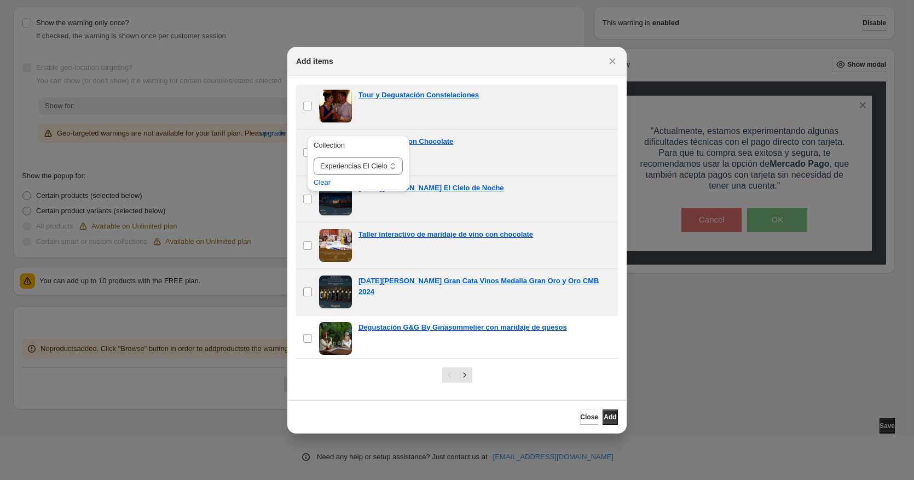
click at [314, 291] on label "checkbox" at bounding box center [307, 292] width 23 height 46
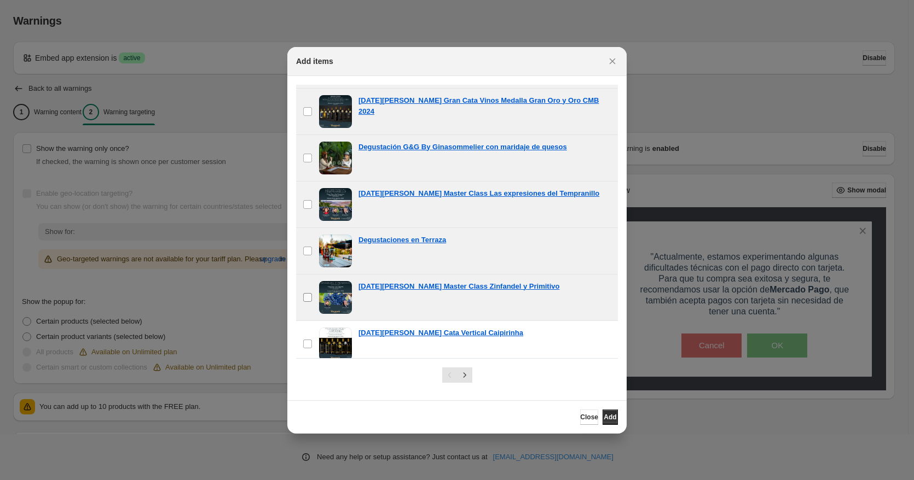
scroll to position [657, 0]
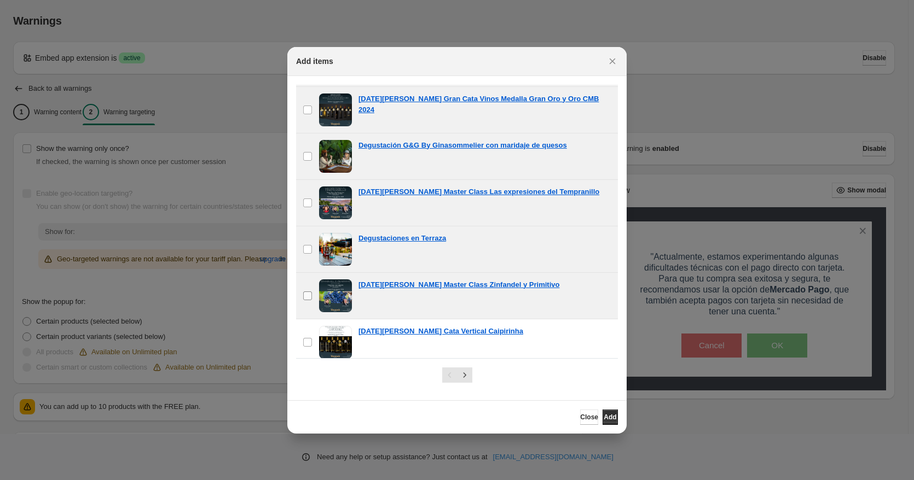
click at [309, 303] on label "checkbox" at bounding box center [307, 296] width 23 height 46
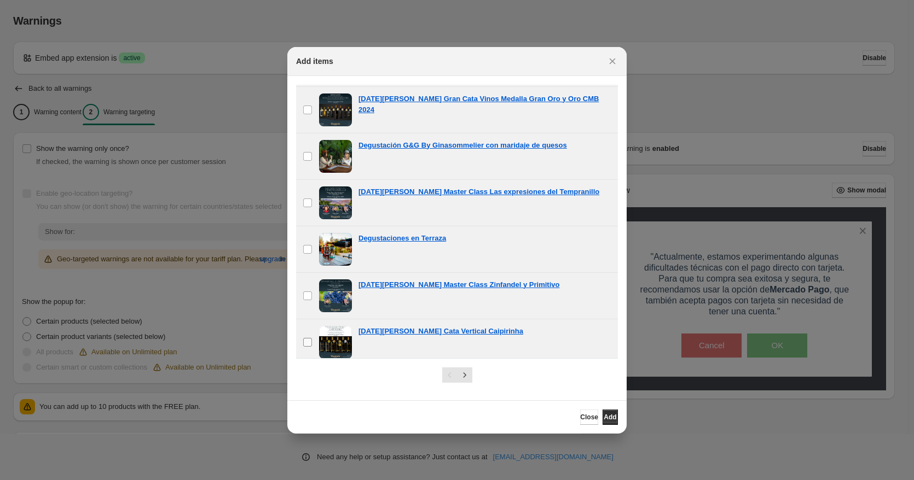
click at [305, 338] on span ":r2b:" at bounding box center [308, 343] width 10 height 10
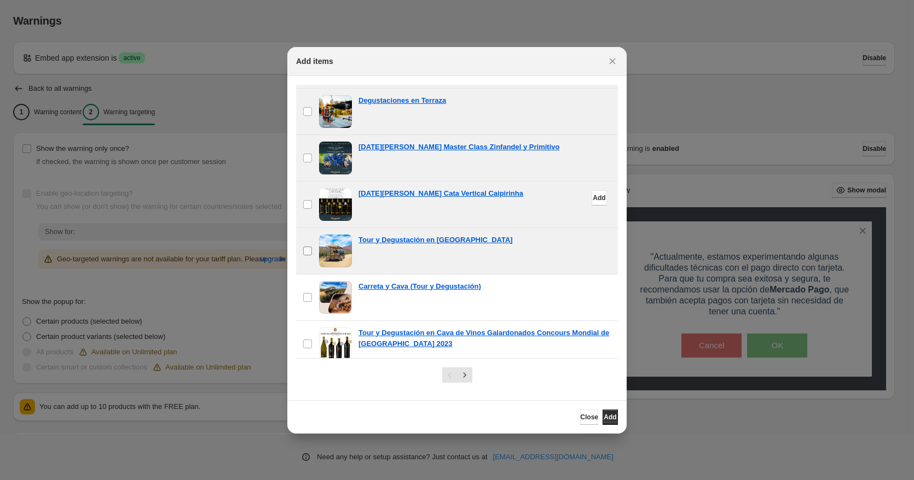
scroll to position [821, 0]
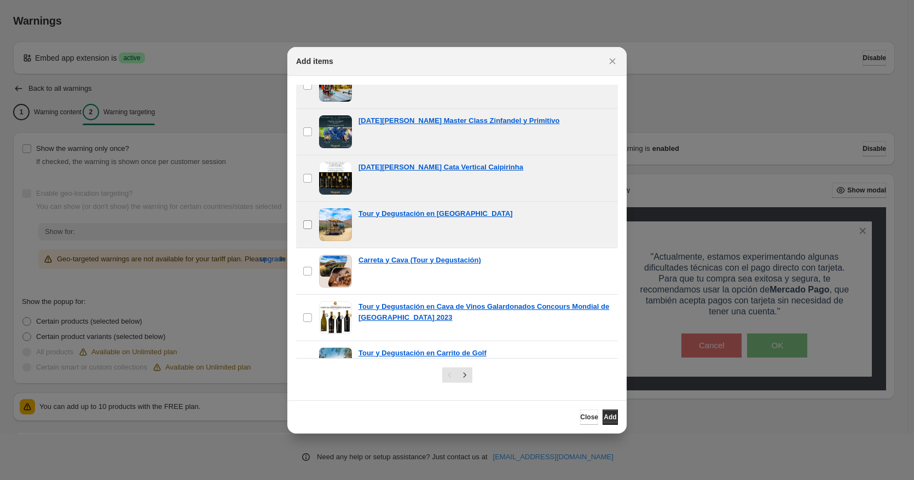
click at [307, 229] on span ":r2b:" at bounding box center [308, 225] width 10 height 10
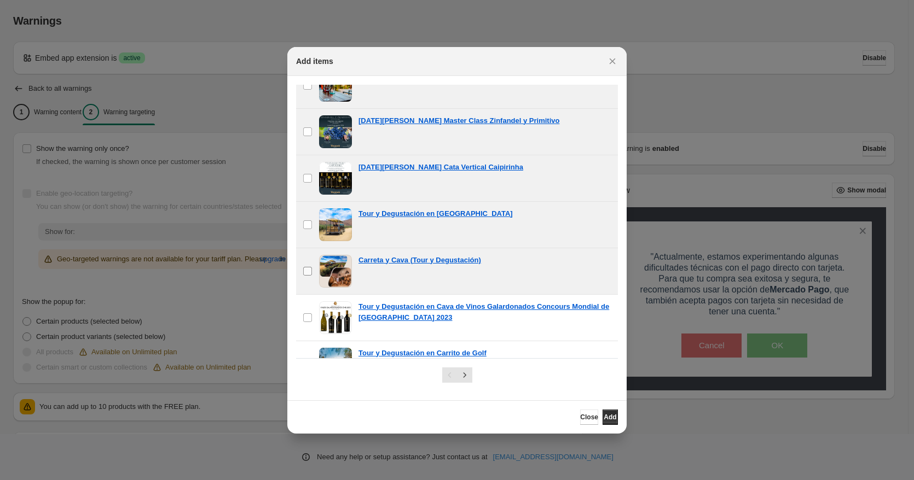
click at [306, 282] on label "checkbox" at bounding box center [307, 271] width 23 height 46
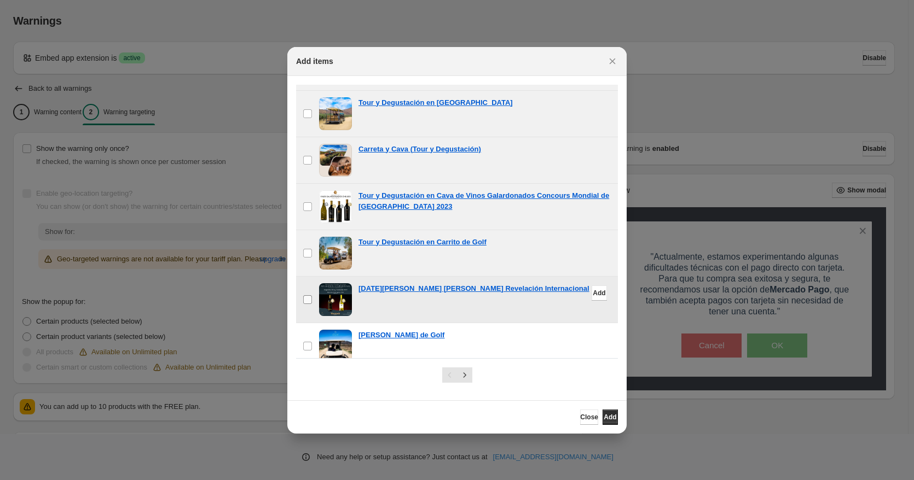
scroll to position [943, 0]
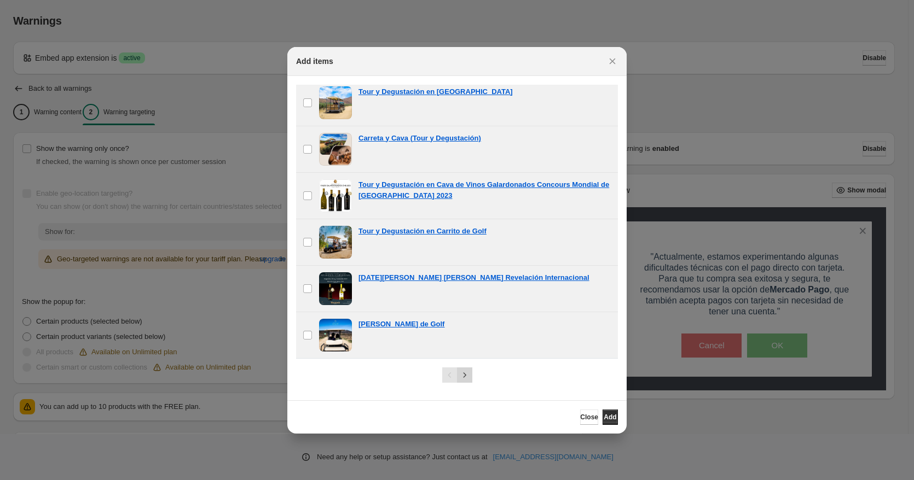
click at [466, 376] on icon "Next" at bounding box center [464, 375] width 11 height 11
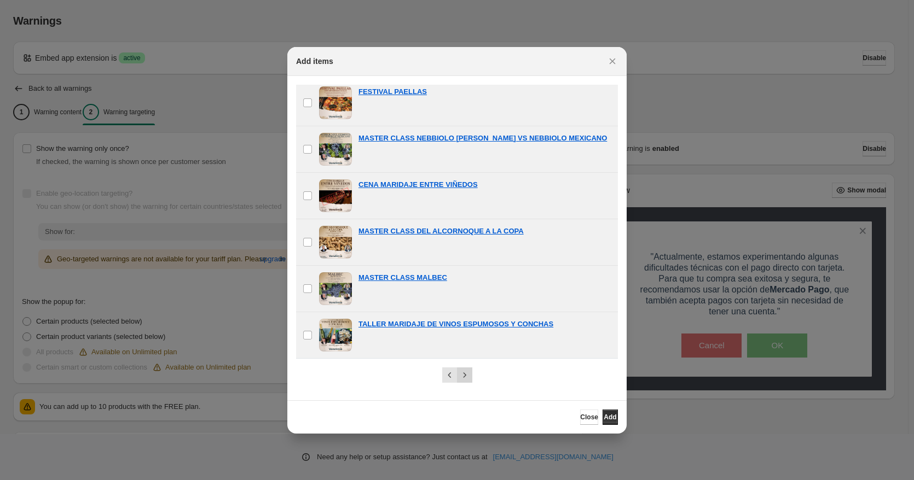
scroll to position [546, 0]
click at [450, 379] on icon "Previous" at bounding box center [449, 375] width 11 height 11
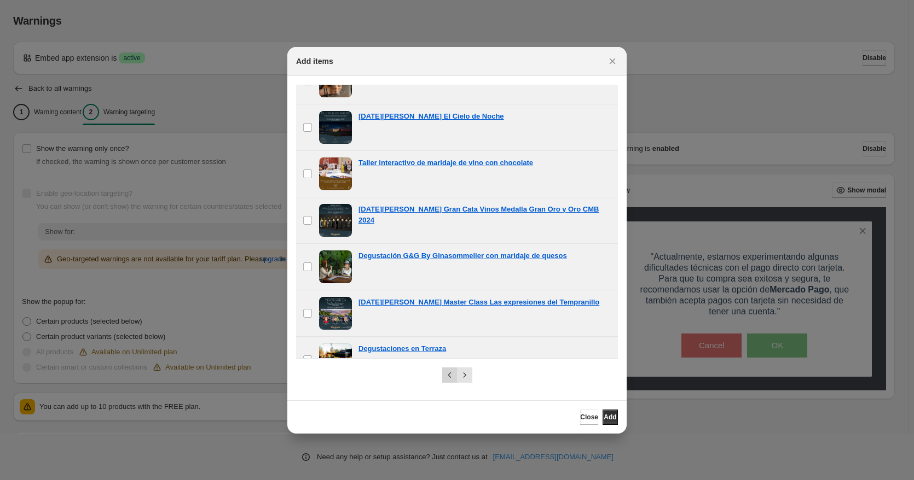
scroll to position [943, 0]
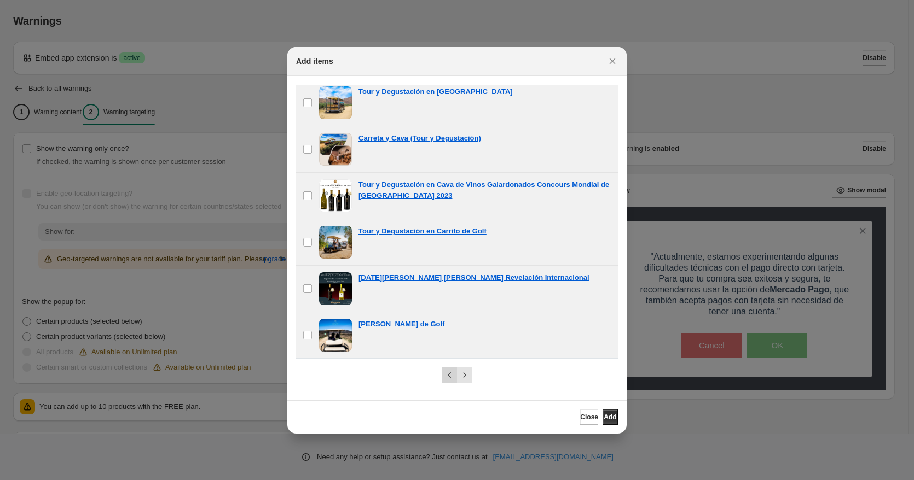
click at [450, 379] on div "Pagination" at bounding box center [449, 375] width 15 height 15
click at [610, 421] on span "Add" at bounding box center [609, 417] width 13 height 9
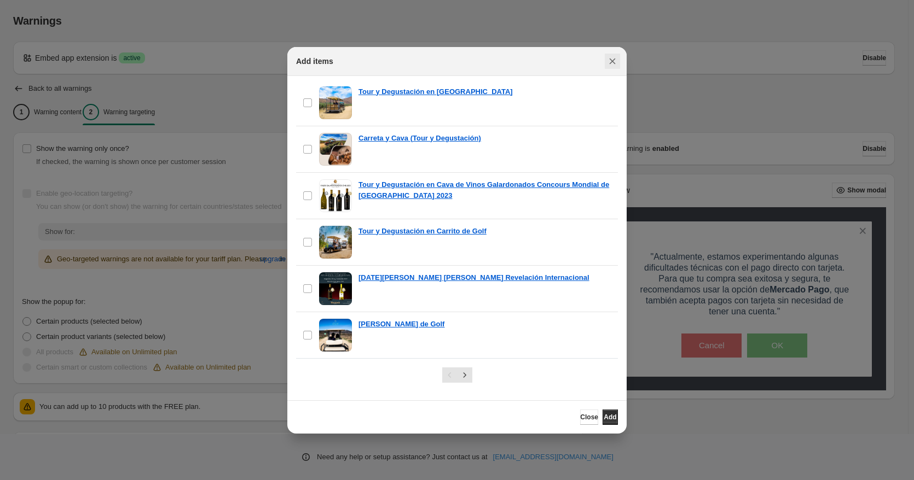
click at [616, 57] on icon "Close" at bounding box center [612, 61] width 11 height 11
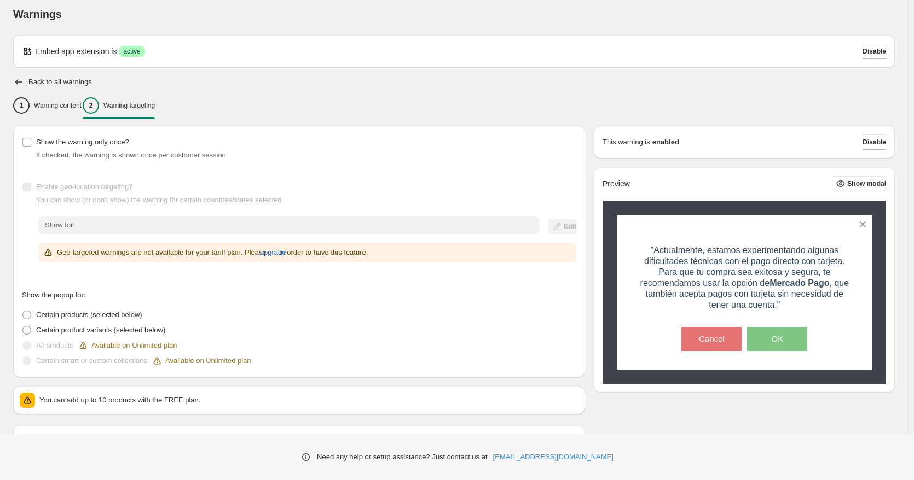
scroll to position [0, 0]
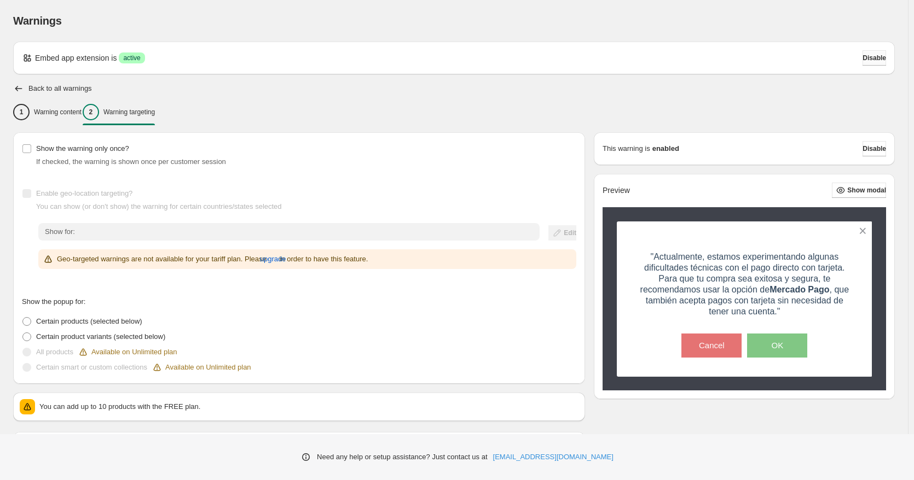
click at [872, 54] on span "Disable" at bounding box center [874, 58] width 24 height 9
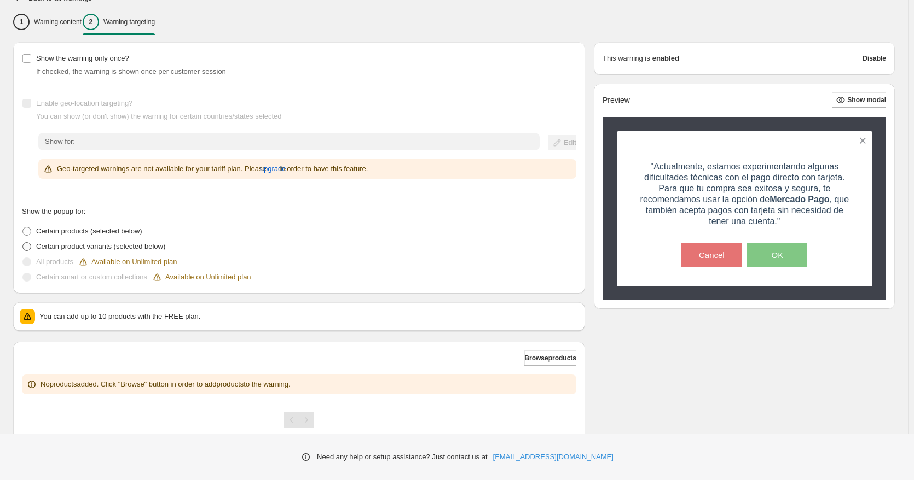
scroll to position [164, 0]
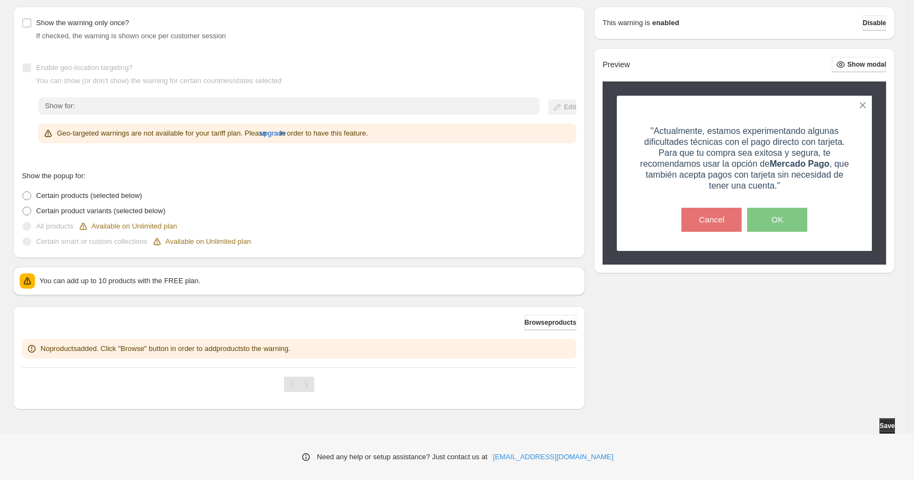
click at [866, 24] on span "Disable" at bounding box center [874, 23] width 24 height 9
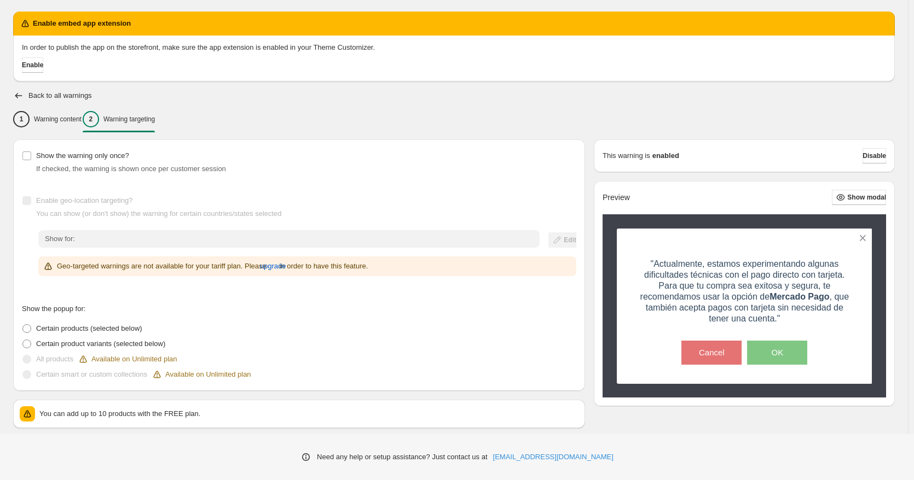
scroll to position [0, 0]
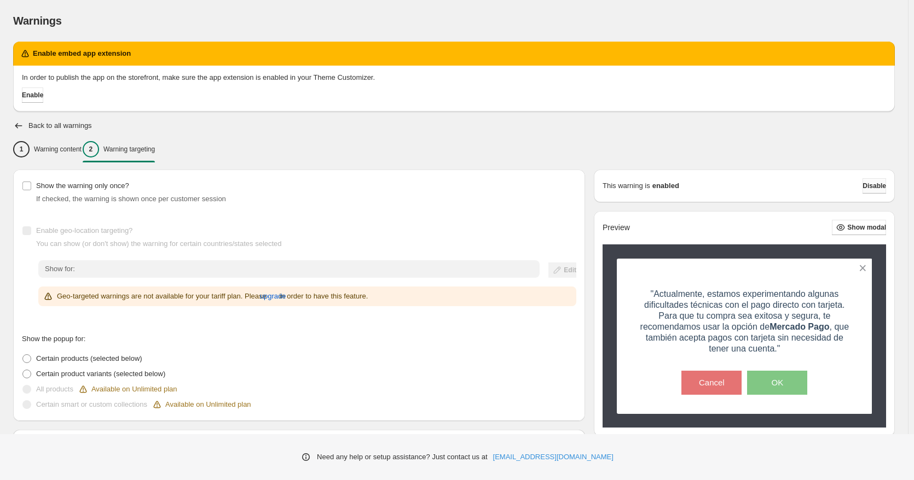
click at [876, 189] on span "Disable" at bounding box center [874, 186] width 24 height 9
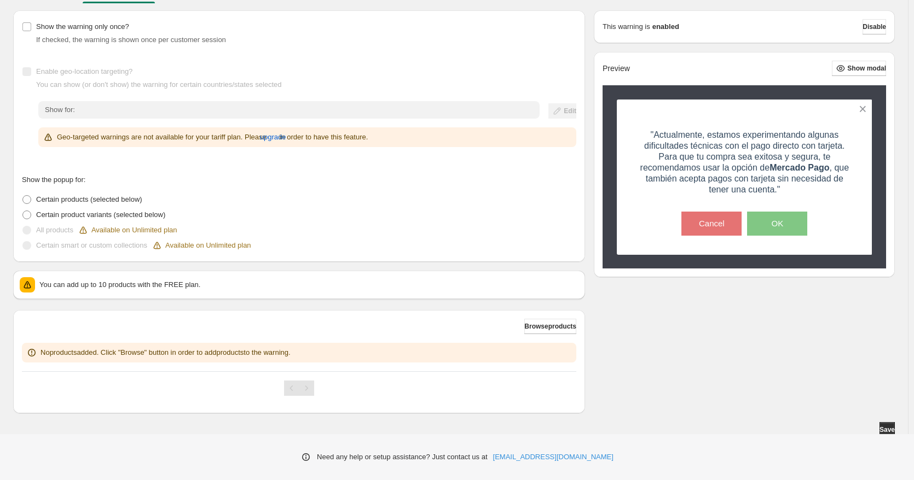
scroll to position [164, 0]
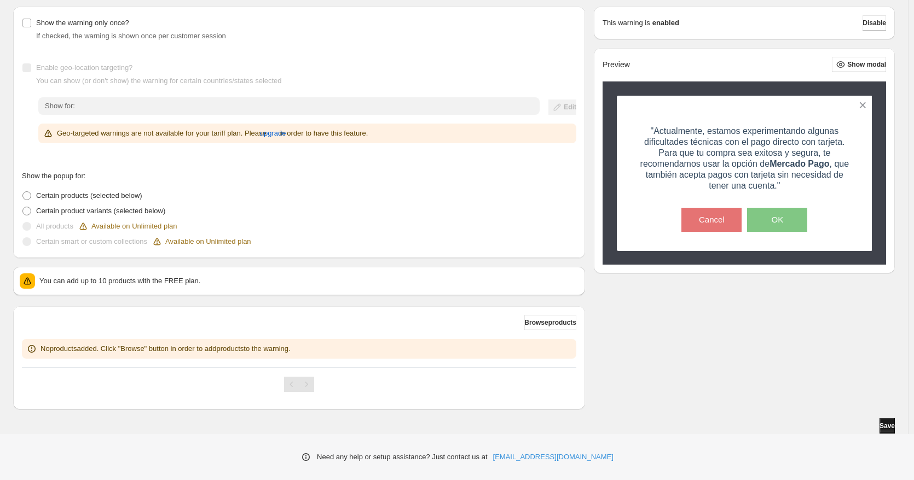
click at [890, 425] on span "Save" at bounding box center [886, 426] width 15 height 9
click at [884, 23] on span "Disable" at bounding box center [874, 23] width 24 height 9
click at [880, 420] on button "Save" at bounding box center [886, 426] width 15 height 15
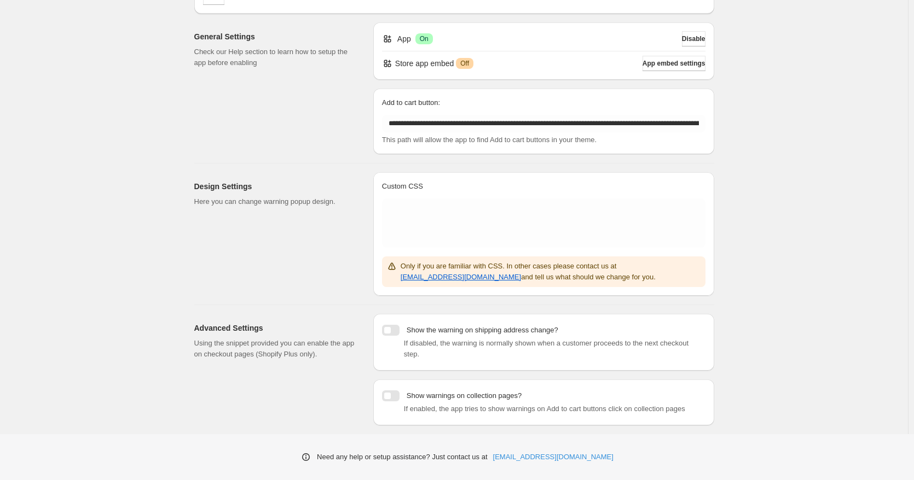
scroll to position [103, 0]
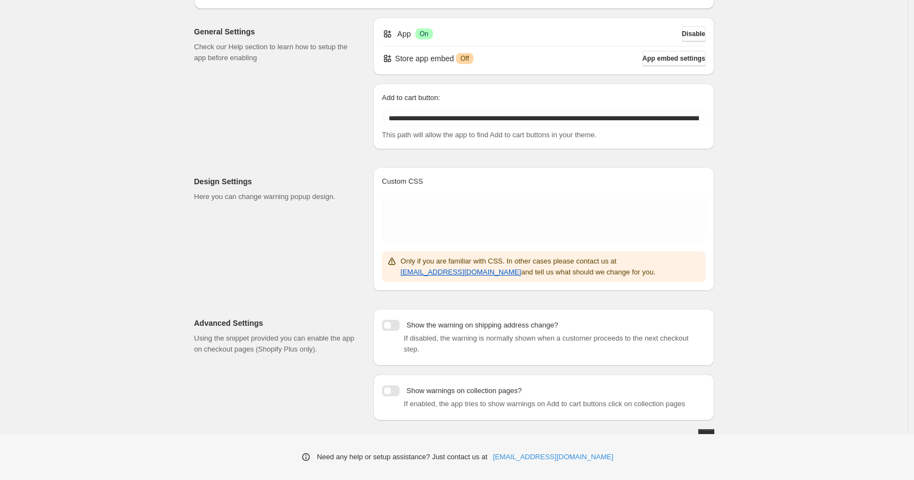
click at [391, 386] on div at bounding box center [391, 391] width 18 height 11
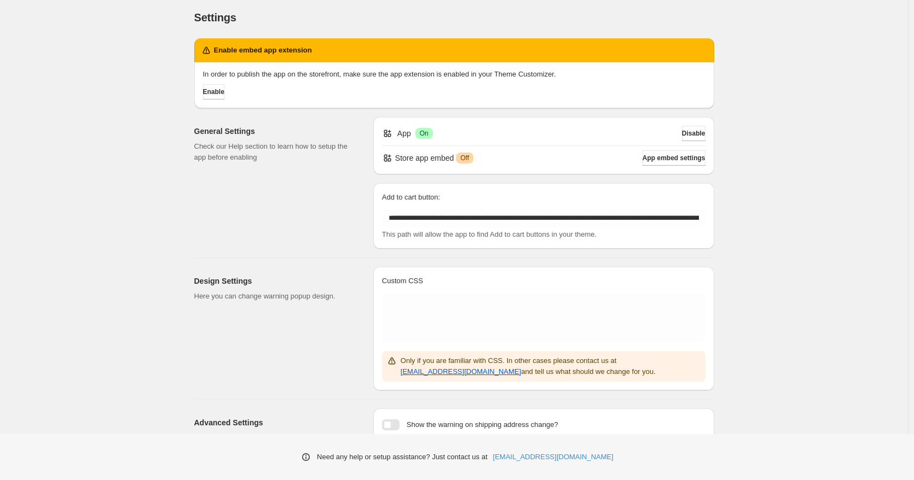
scroll to position [0, 0]
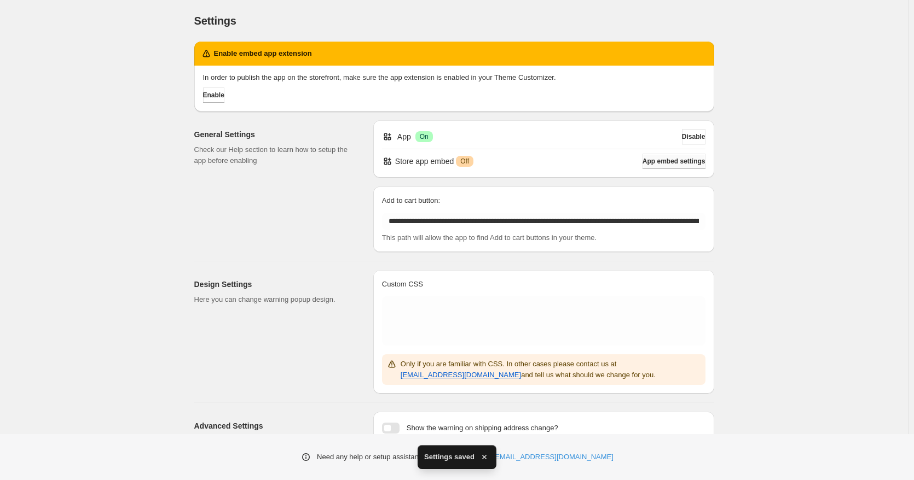
click at [665, 156] on button "App embed settings" at bounding box center [673, 161] width 63 height 15
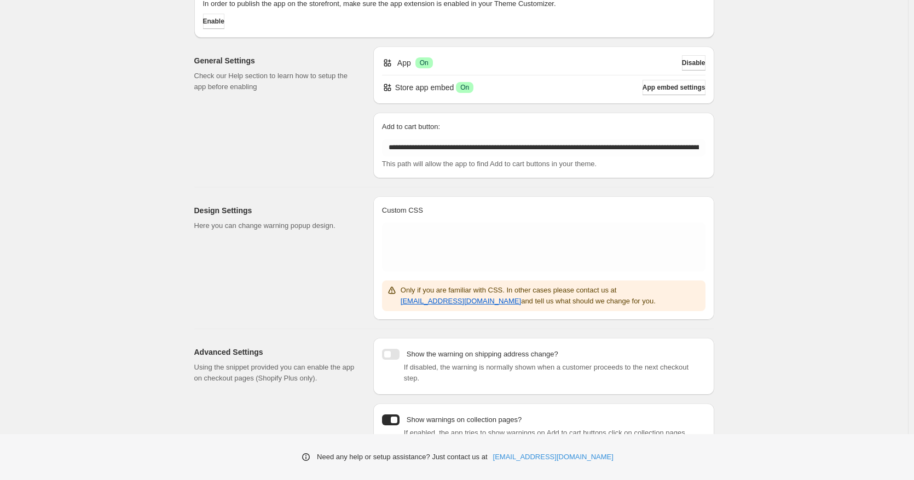
scroll to position [91, 0]
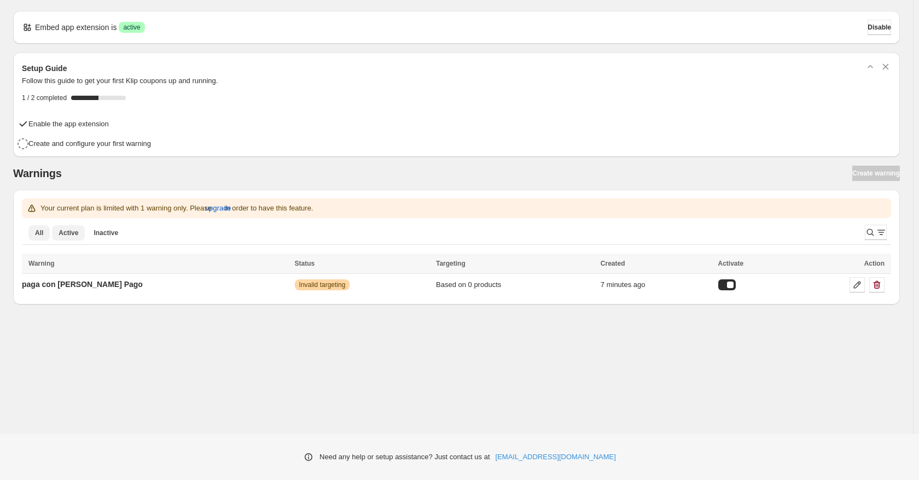
click at [72, 234] on span "Active" at bounding box center [69, 233] width 20 height 9
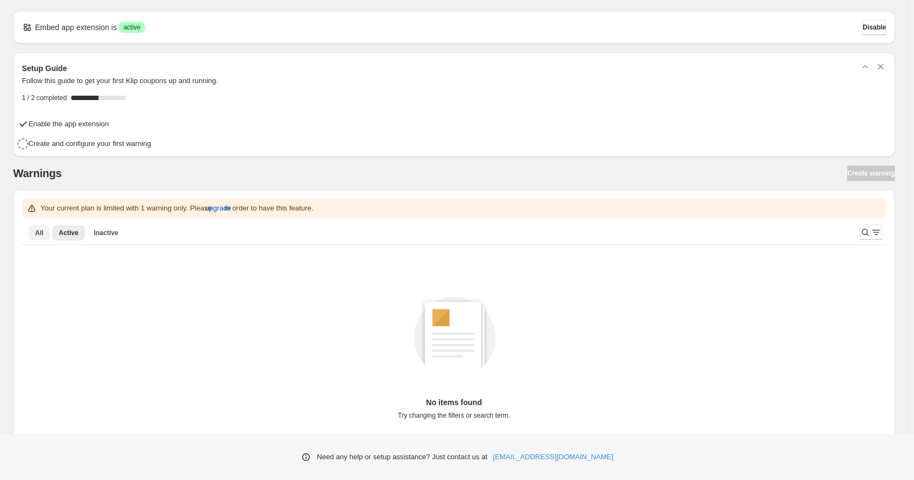
click at [33, 231] on button "All" at bounding box center [38, 232] width 21 height 15
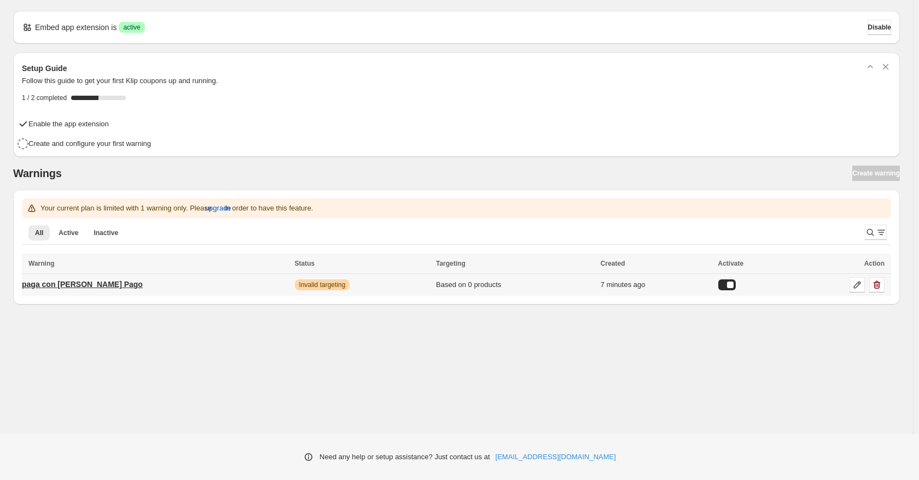
click at [91, 282] on p "paga con Mercado Pago" at bounding box center [82, 284] width 121 height 11
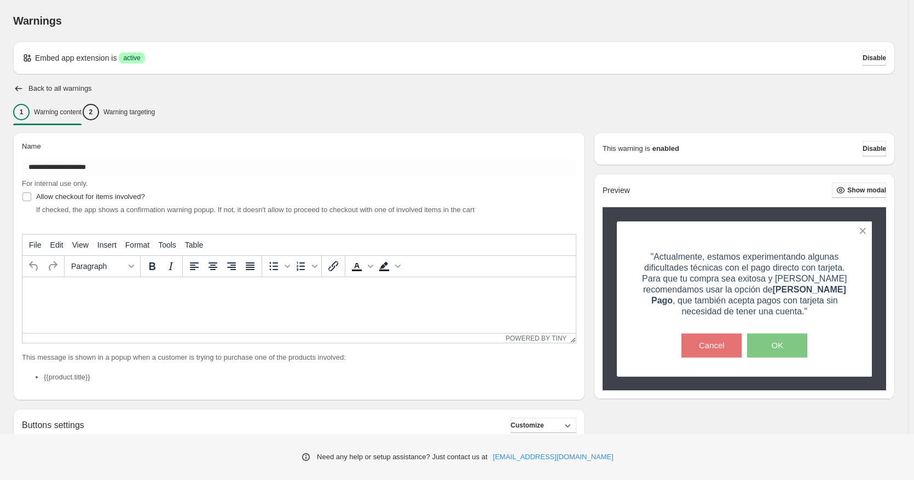
type input "**********"
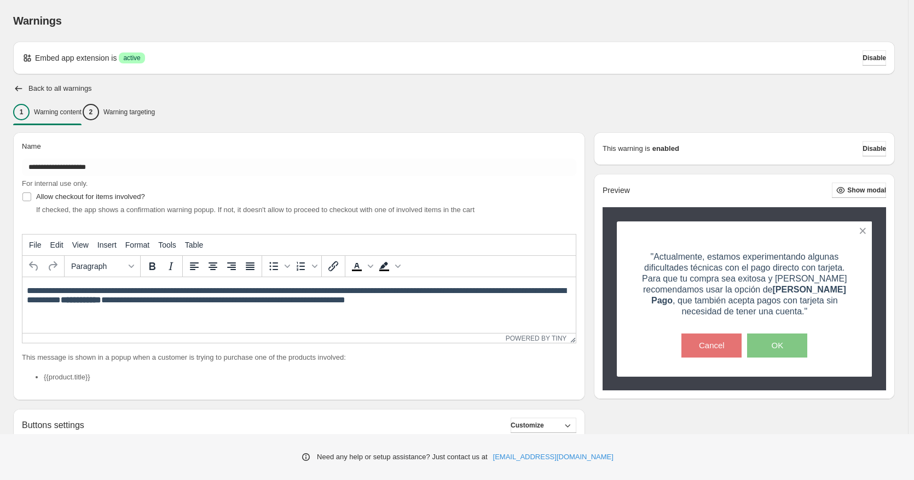
click at [182, 211] on span "If checked, the app shows a confirmation warning popup. If not, it doesn't allo…" at bounding box center [255, 210] width 438 height 8
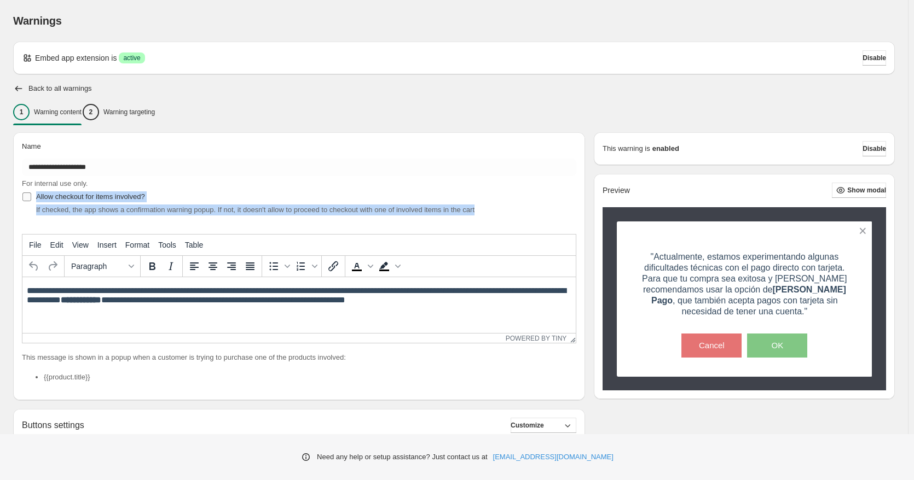
drag, startPoint x: 509, startPoint y: 213, endPoint x: 34, endPoint y: 199, distance: 475.1
click at [34, 199] on div "Allow checkout for items involved? If checked, the app shows a confirmation war…" at bounding box center [299, 202] width 554 height 26
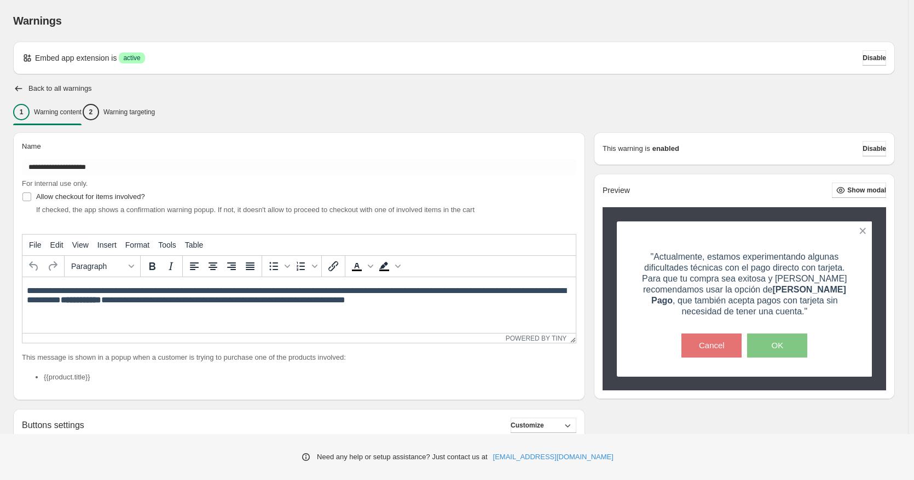
click at [537, 132] on div "**********" at bounding box center [299, 266] width 572 height 268
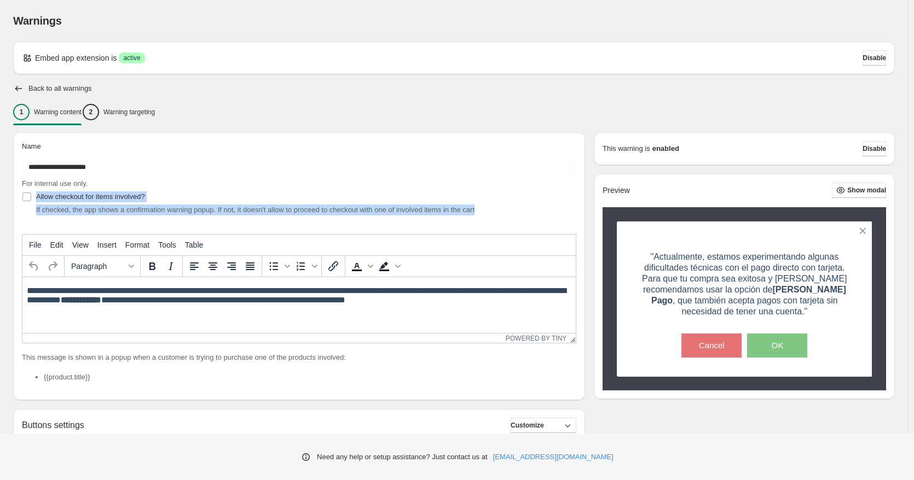
drag, startPoint x: 502, startPoint y: 209, endPoint x: 10, endPoint y: 197, distance: 491.5
click at [10, 197] on div "**********" at bounding box center [294, 341] width 581 height 434
click at [184, 190] on div "Allow checkout for items involved? If checked, the app shows a confirmation war…" at bounding box center [299, 202] width 554 height 26
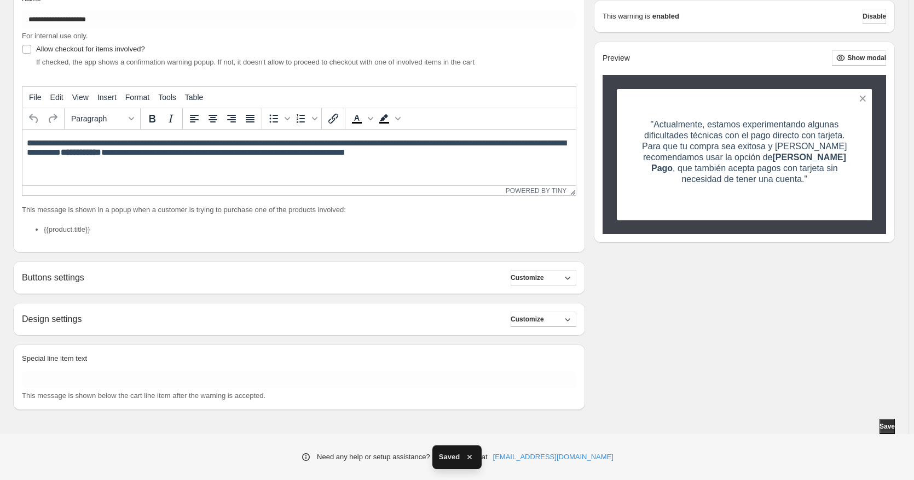
scroll to position [148, 0]
click at [63, 231] on li "{{product.title}}" at bounding box center [310, 229] width 532 height 11
click at [39, 231] on ul "{{product.title}}" at bounding box center [299, 229] width 554 height 11
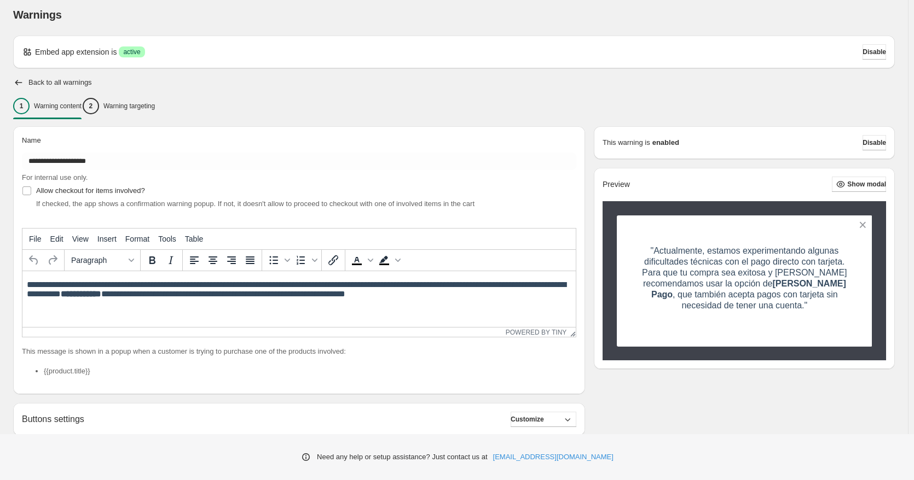
scroll to position [2, 0]
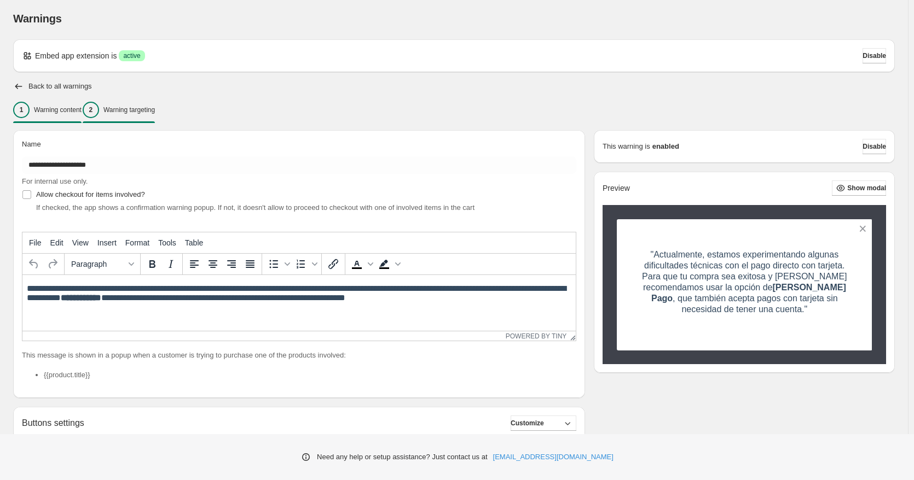
click at [155, 113] on p "Warning targeting" at bounding box center [128, 110] width 51 height 9
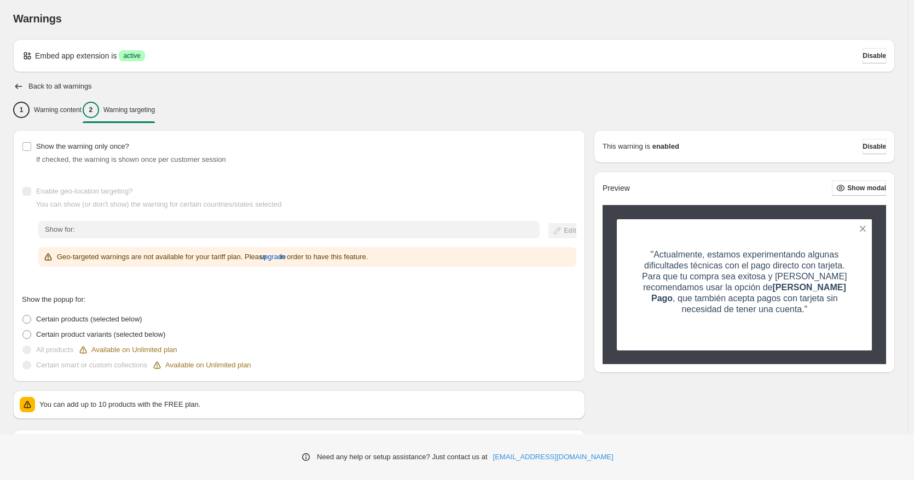
click at [219, 411] on div "You can add up to 10 products with the FREE plan." at bounding box center [299, 404] width 559 height 15
